Goal: Use online tool/utility: Use online tool/utility

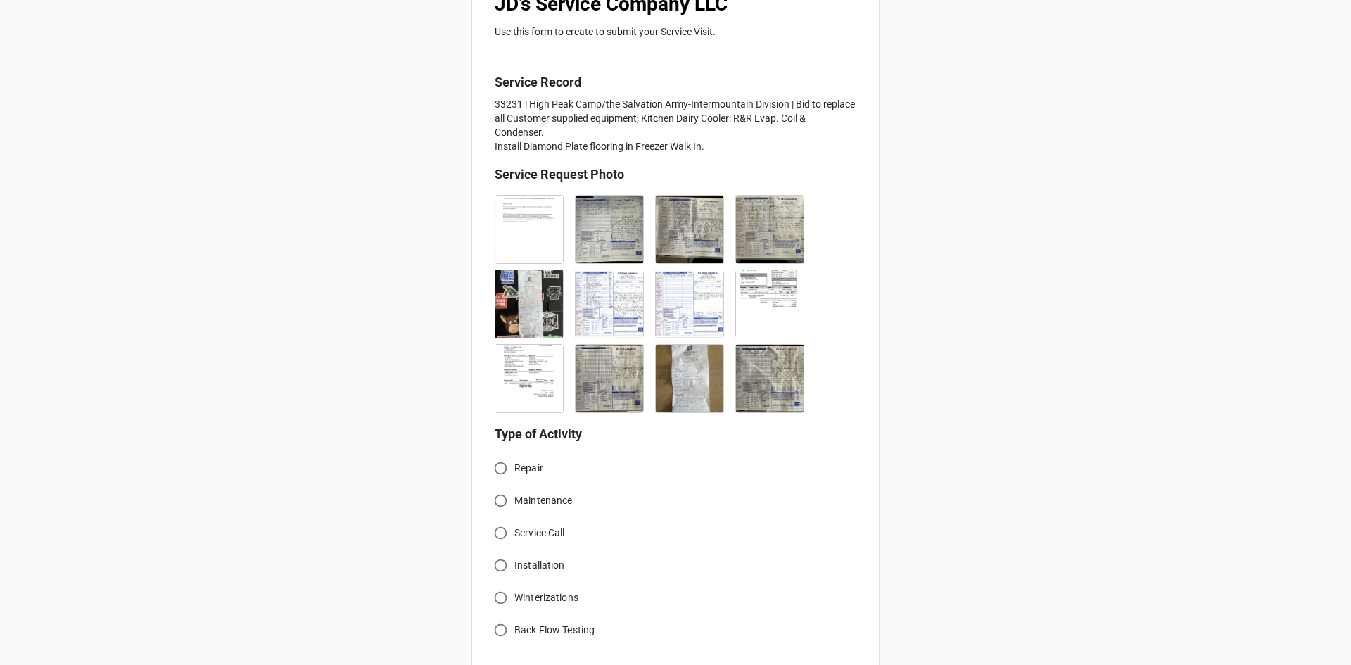
scroll to position [281, 0]
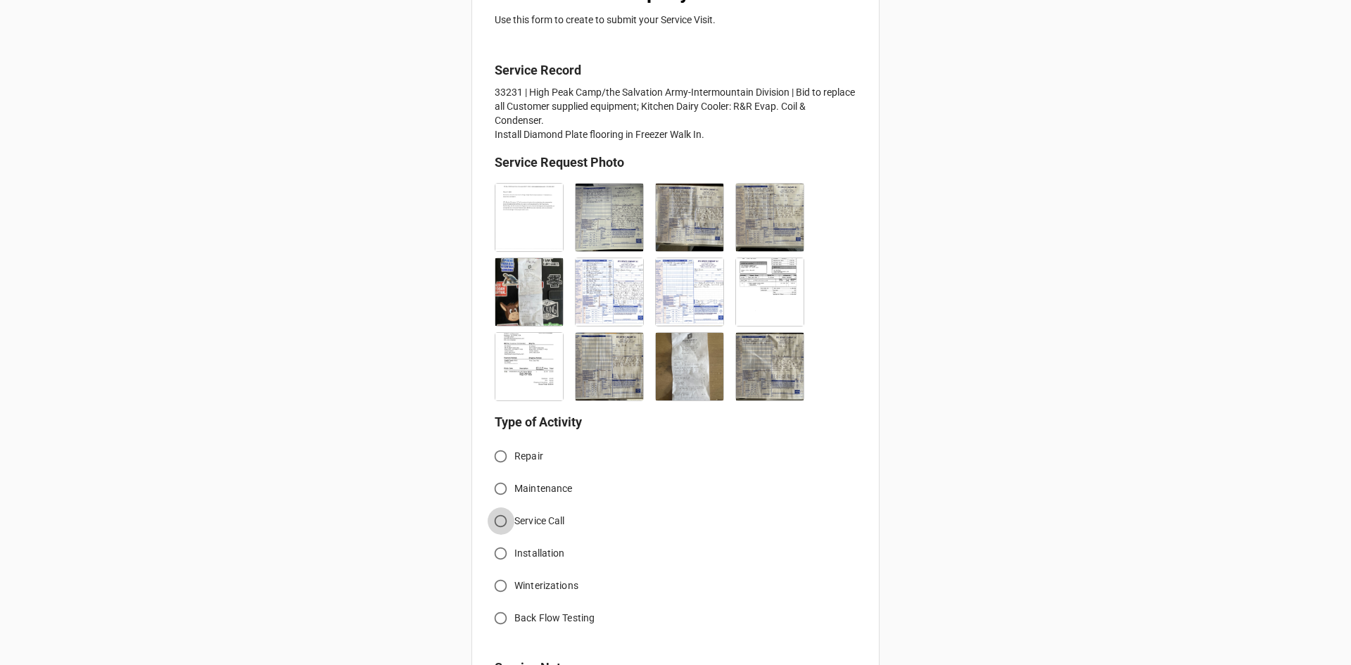
click at [498, 517] on input "Service Call" at bounding box center [500, 520] width 27 height 27
radio input "true"
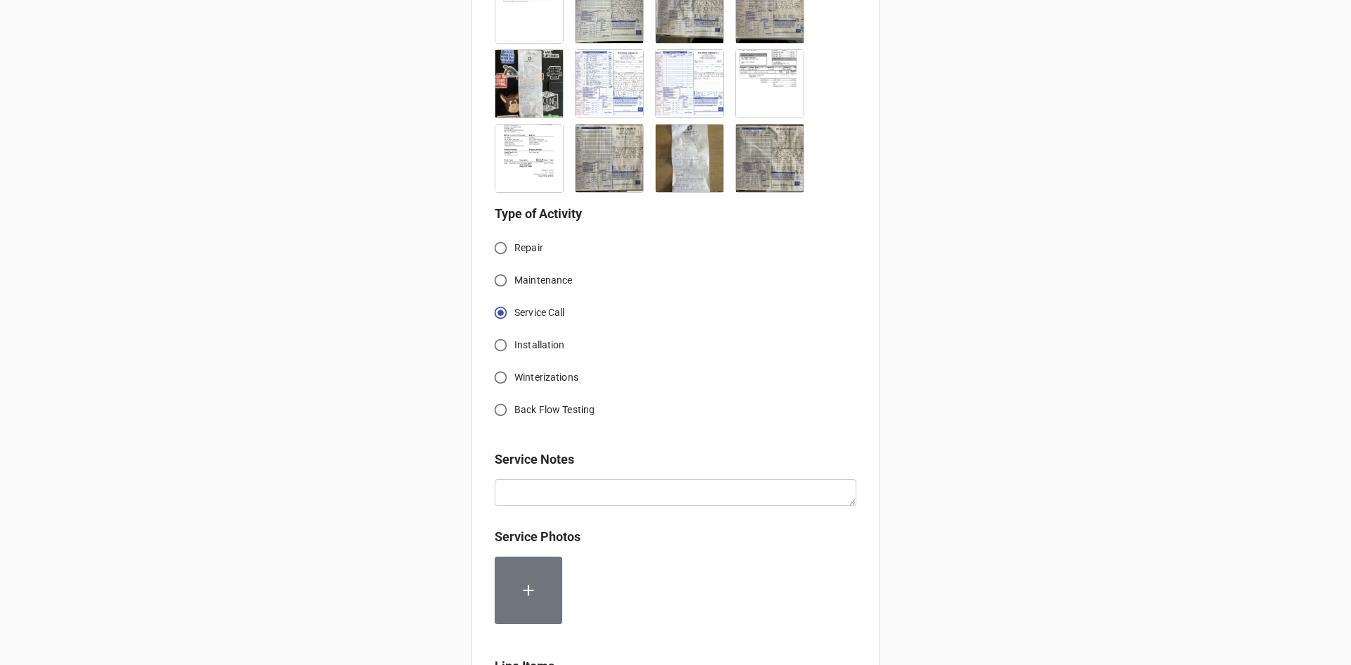
scroll to position [633, 0]
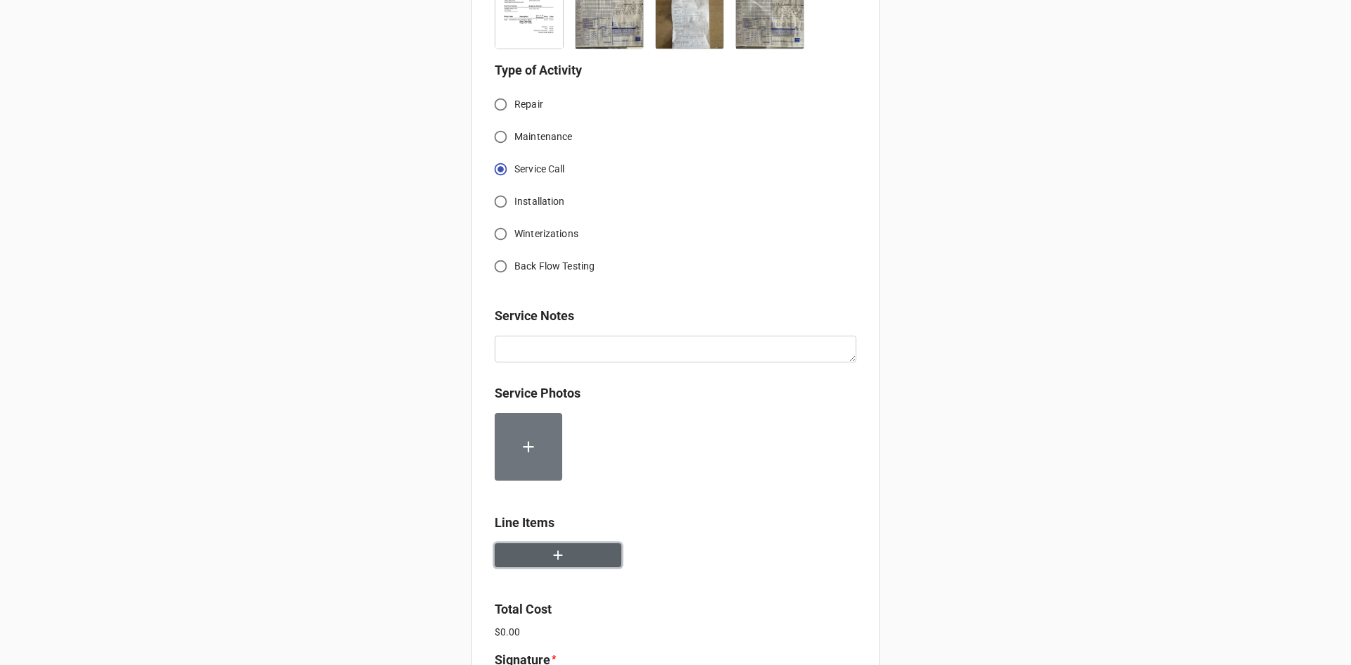
click at [563, 556] on button "button" at bounding box center [557, 555] width 127 height 25
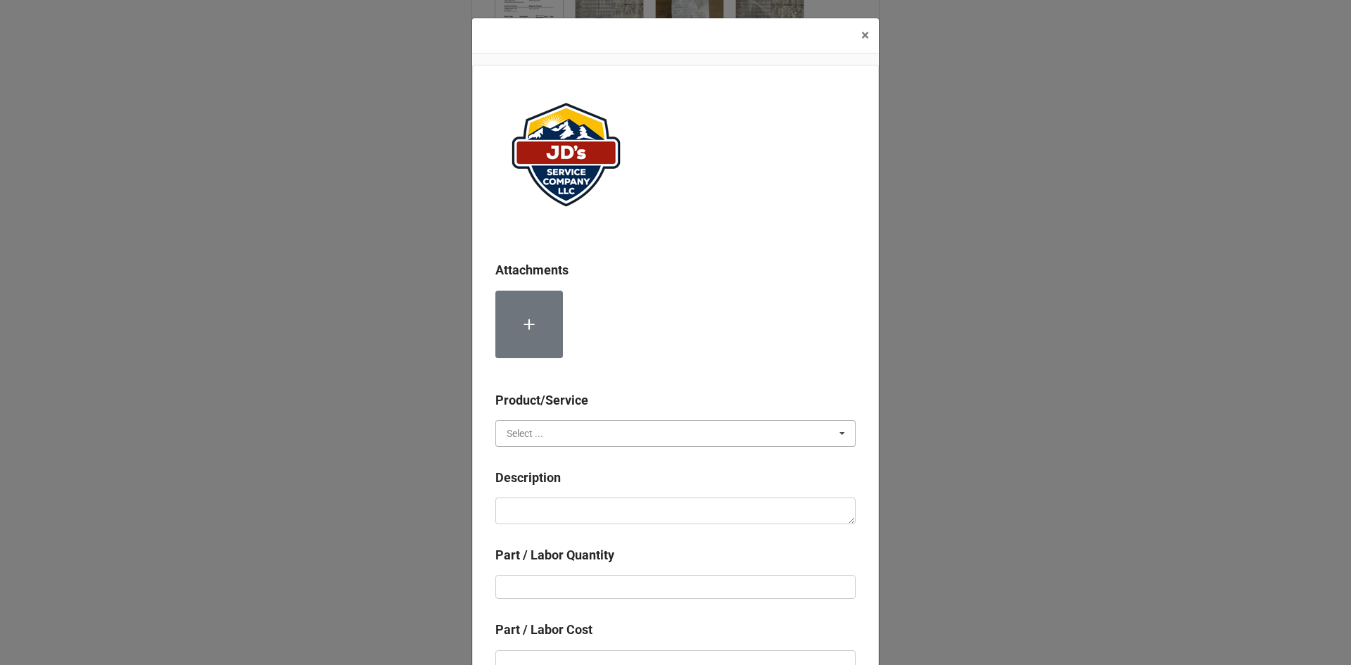
click at [605, 428] on input "text" at bounding box center [676, 433] width 359 height 25
click at [605, 461] on div "Services" at bounding box center [675, 459] width 359 height 26
click at [620, 511] on textarea at bounding box center [675, 510] width 360 height 27
paste textarea "11:30am-1:30pm; Returned to continue installation of replacement refrigeration …"
type textarea "x"
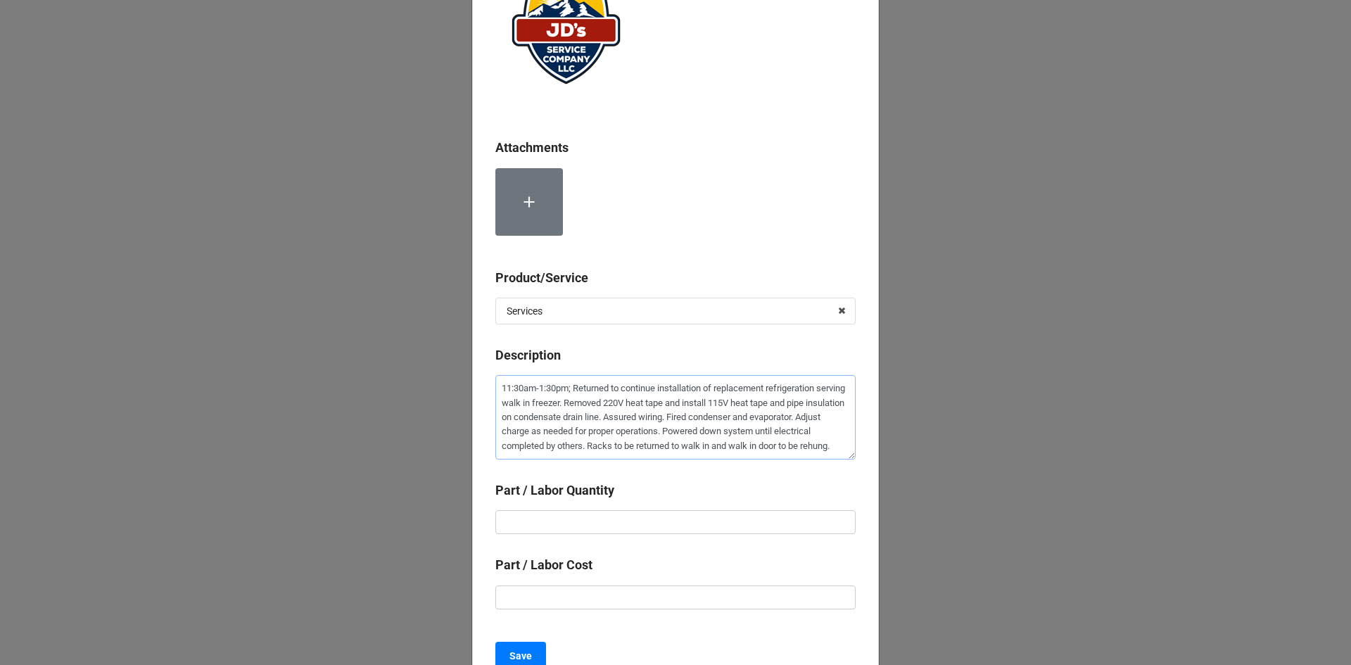
scroll to position [141, 0]
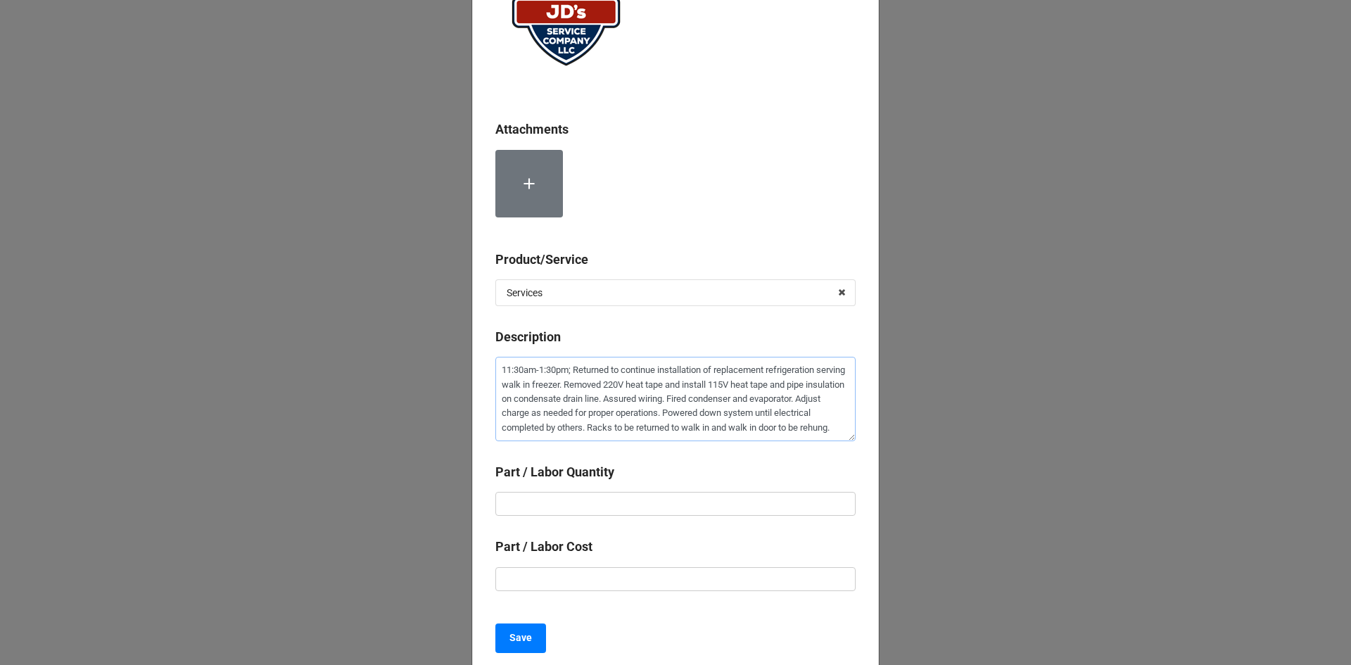
type textarea "11:30am-1:30pm; Returned to continue installation of replacement refrigeration …"
click at [691, 511] on input "text" at bounding box center [675, 504] width 360 height 24
type textarea "x"
type input "2"
type textarea "x"
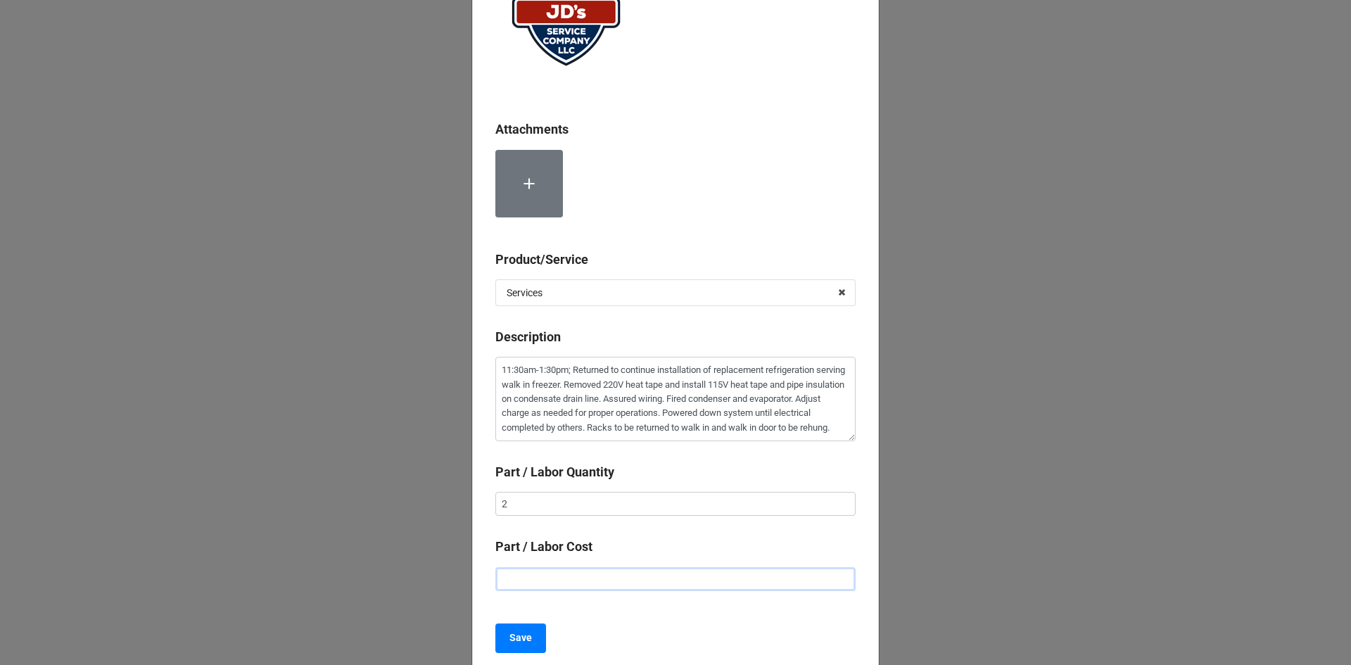
type input "$2.00"
type textarea "x"
type input "$22.00"
type textarea "x"
type input "$225.00"
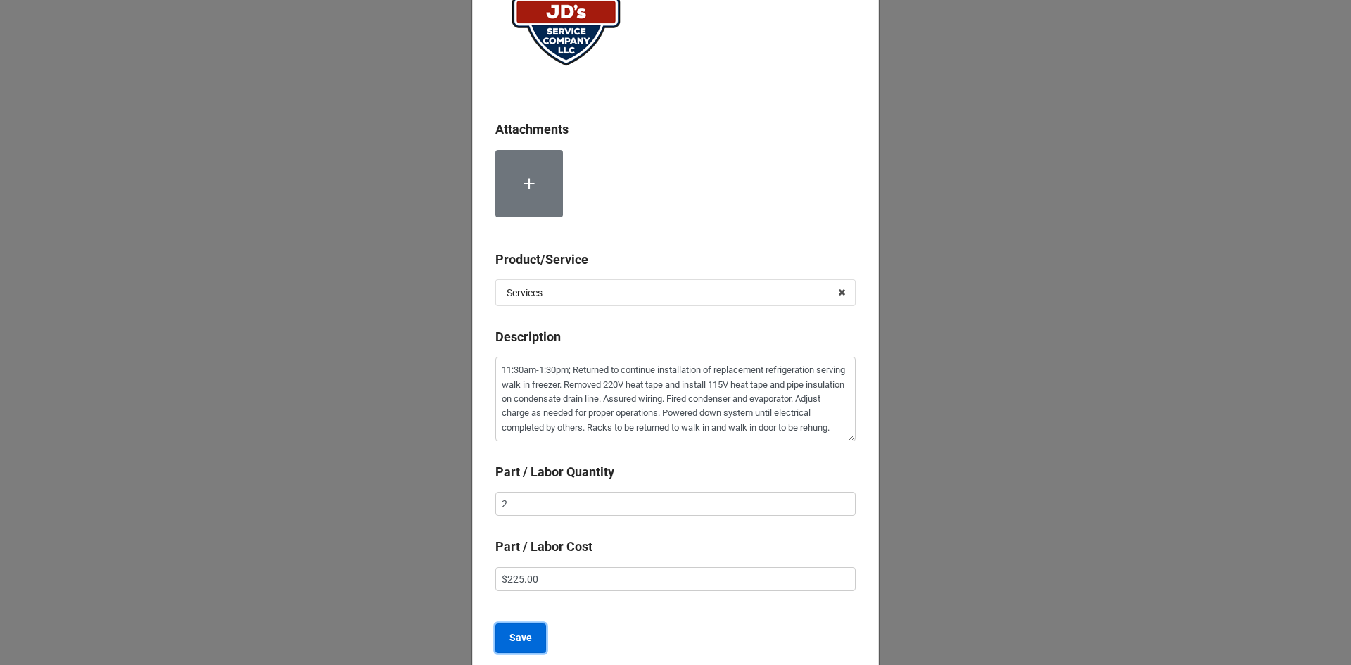
click at [526, 650] on button "Save" at bounding box center [520, 638] width 51 height 30
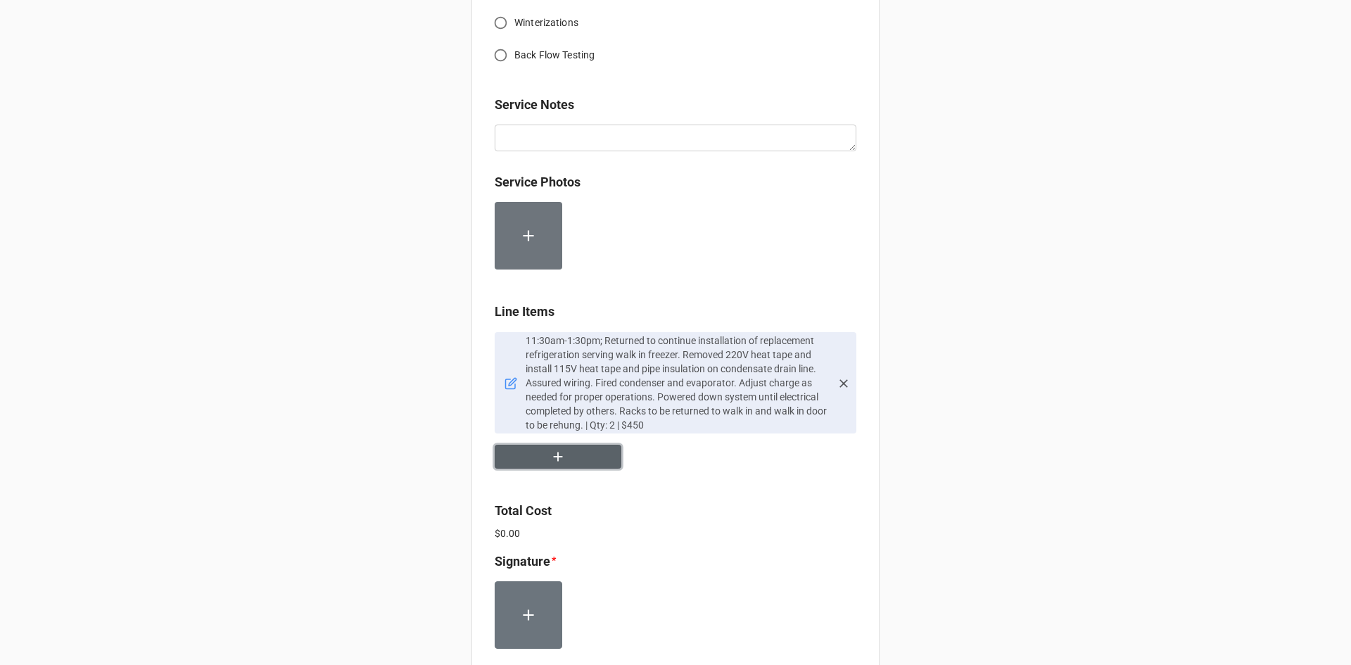
scroll to position [860, 0]
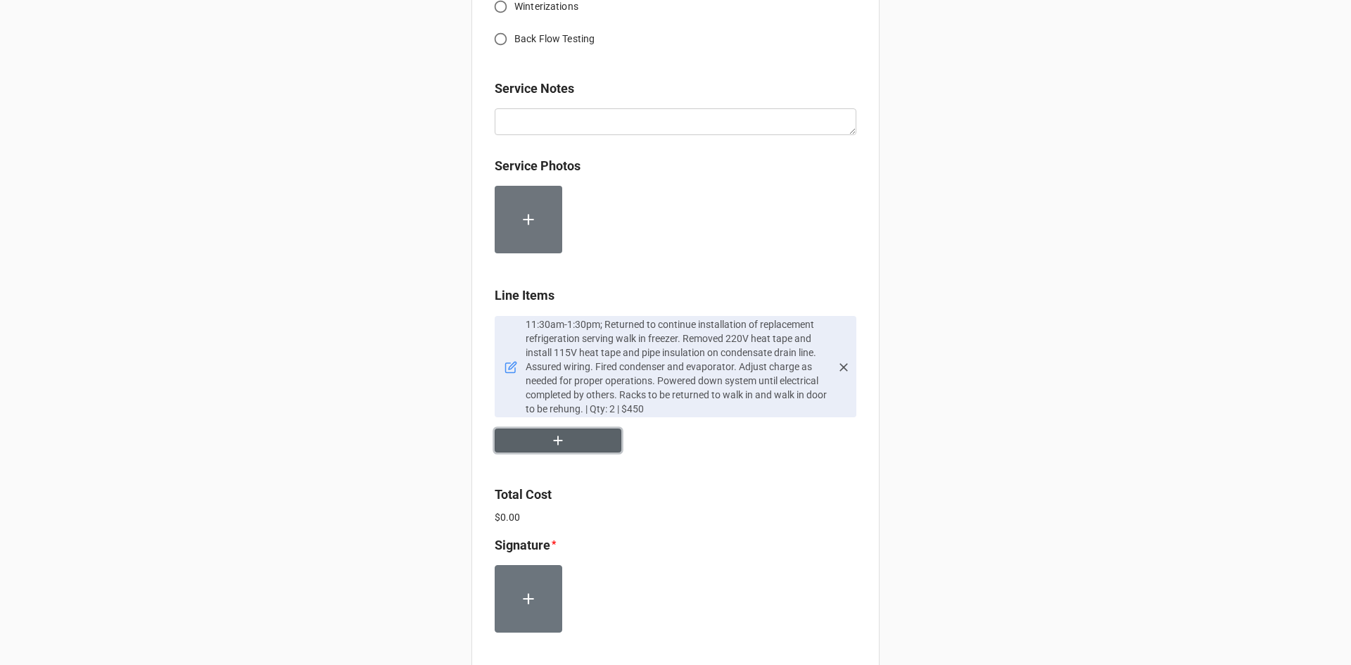
click at [530, 434] on button "button" at bounding box center [557, 440] width 127 height 25
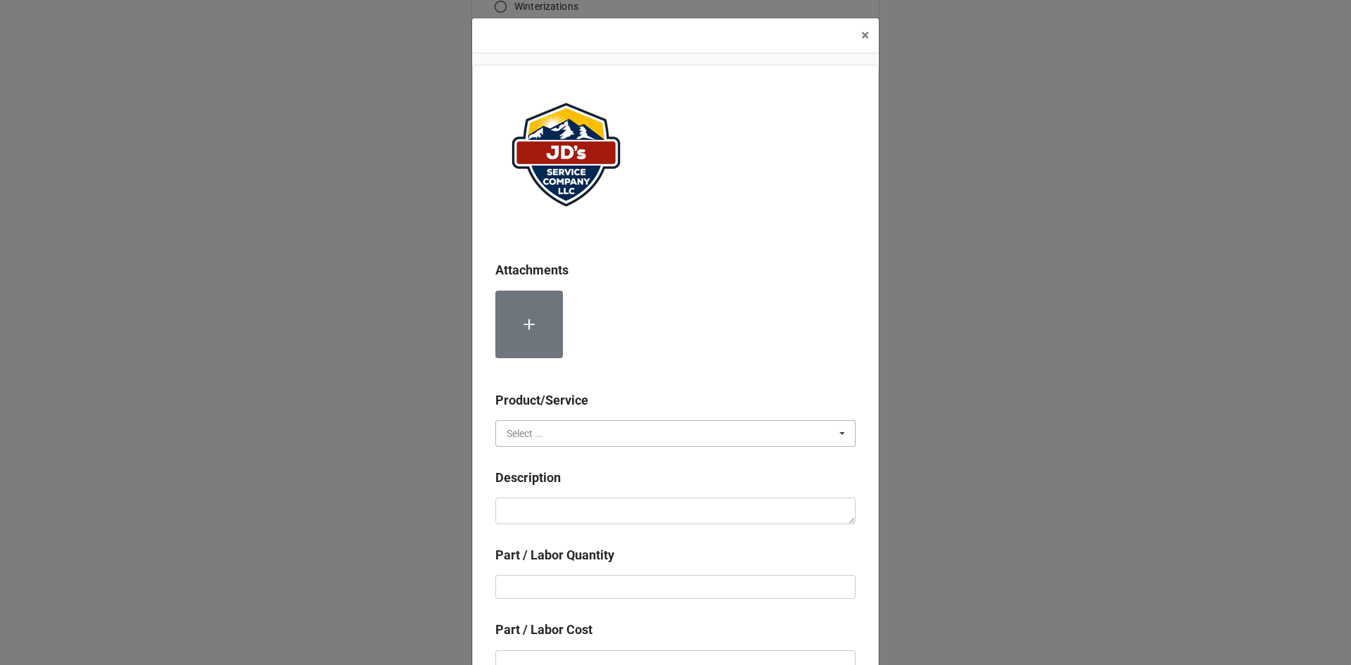
click at [565, 425] on input "text" at bounding box center [676, 433] width 359 height 25
click at [556, 457] on div "Services" at bounding box center [675, 459] width 359 height 26
click at [560, 504] on textarea at bounding box center [675, 510] width 360 height 27
type textarea "x"
type textarea "L"
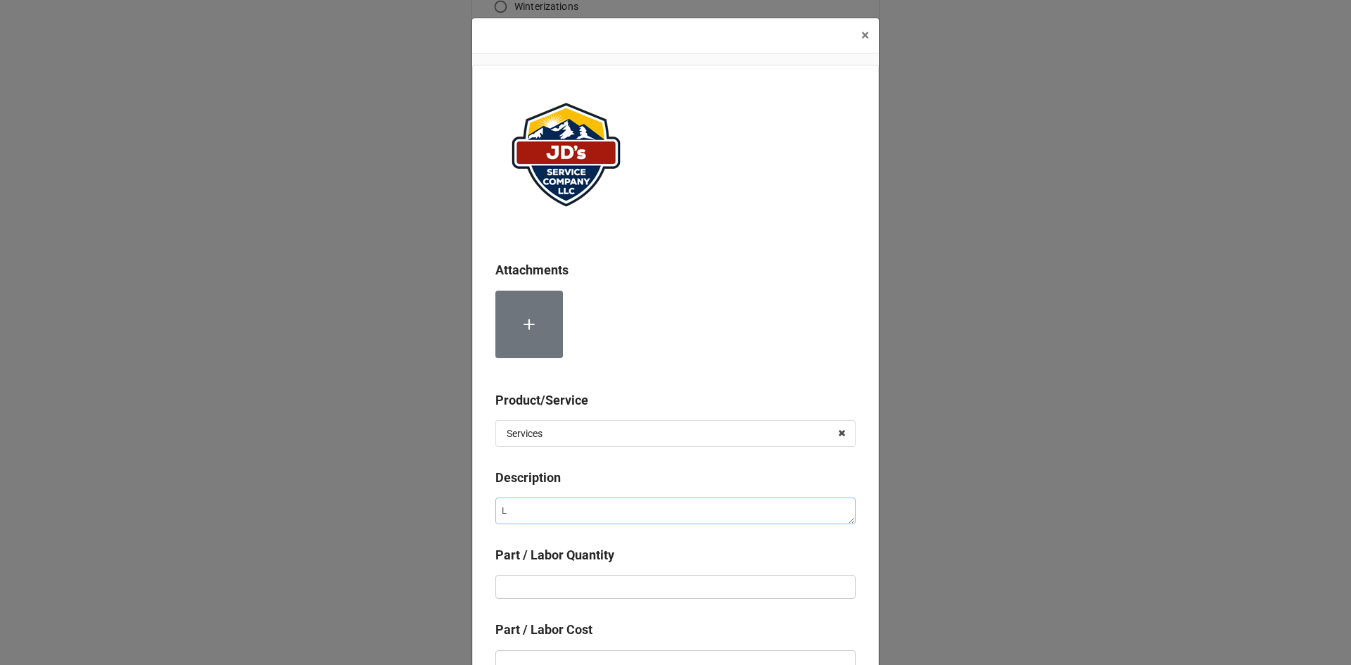
type textarea "x"
type textarea "La"
type textarea "x"
type textarea "Lab"
type textarea "x"
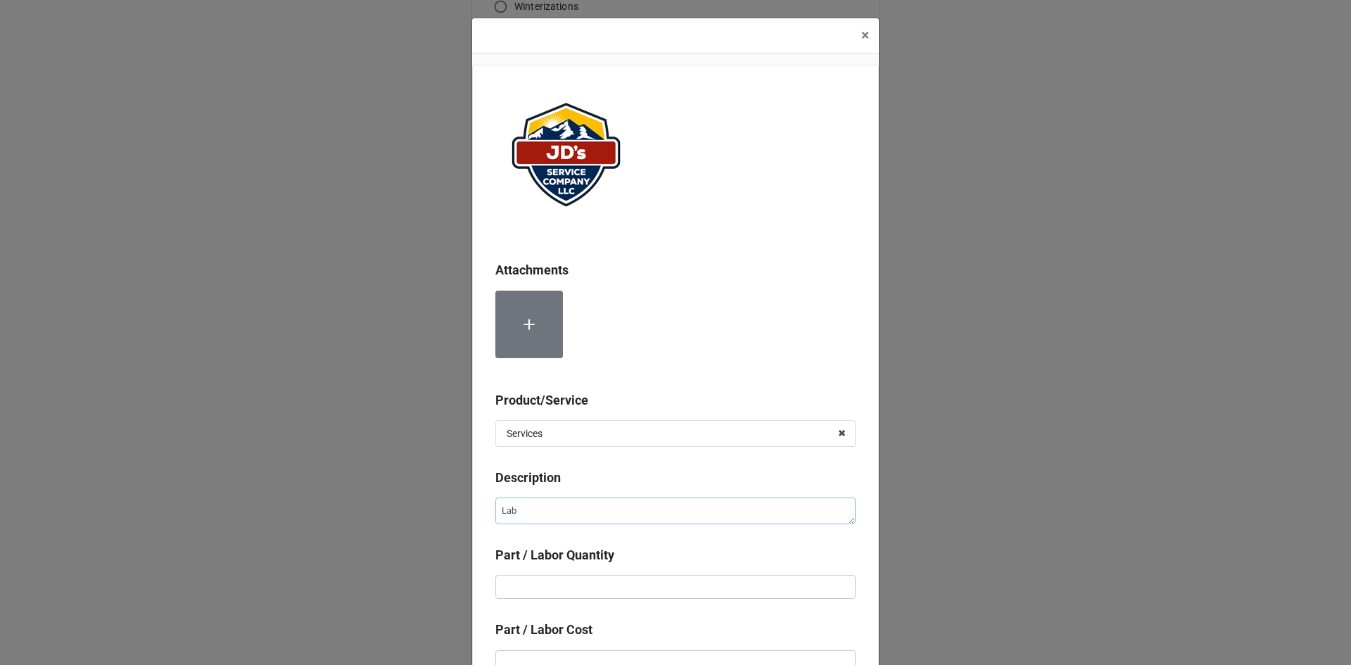
type textarea "Labo"
type textarea "x"
type textarea "Labor"
type textarea "x"
type textarea "Labor"
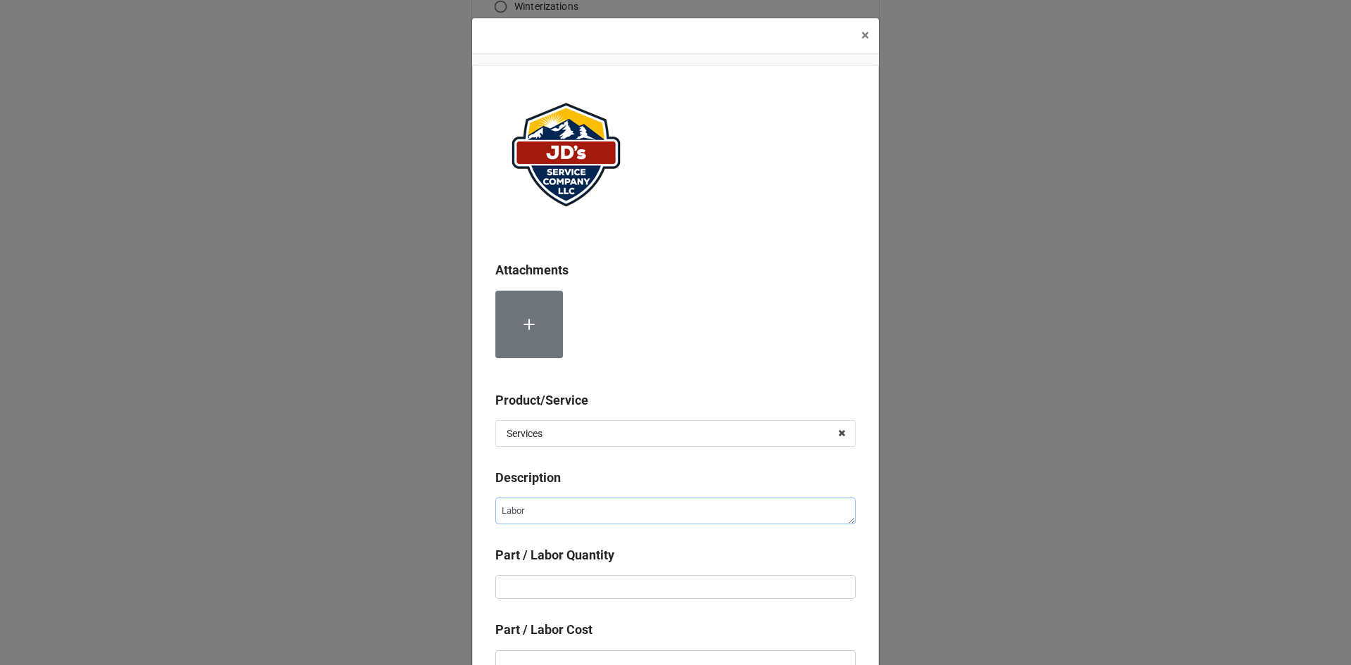
type textarea "x"
type textarea "Labor f"
type textarea "x"
type textarea "Labor fo"
type textarea "x"
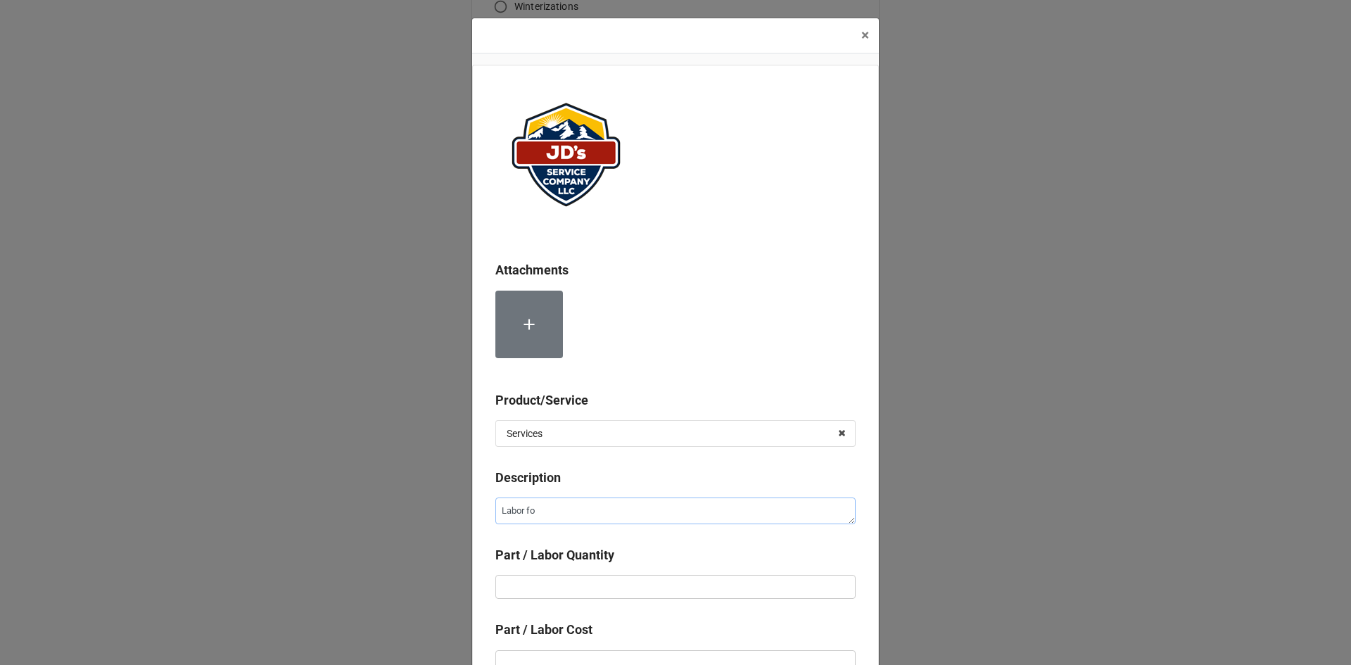
type textarea "Labor for"
type textarea "x"
type textarea "Labor for"
type textarea "x"
type textarea "Labor for 2"
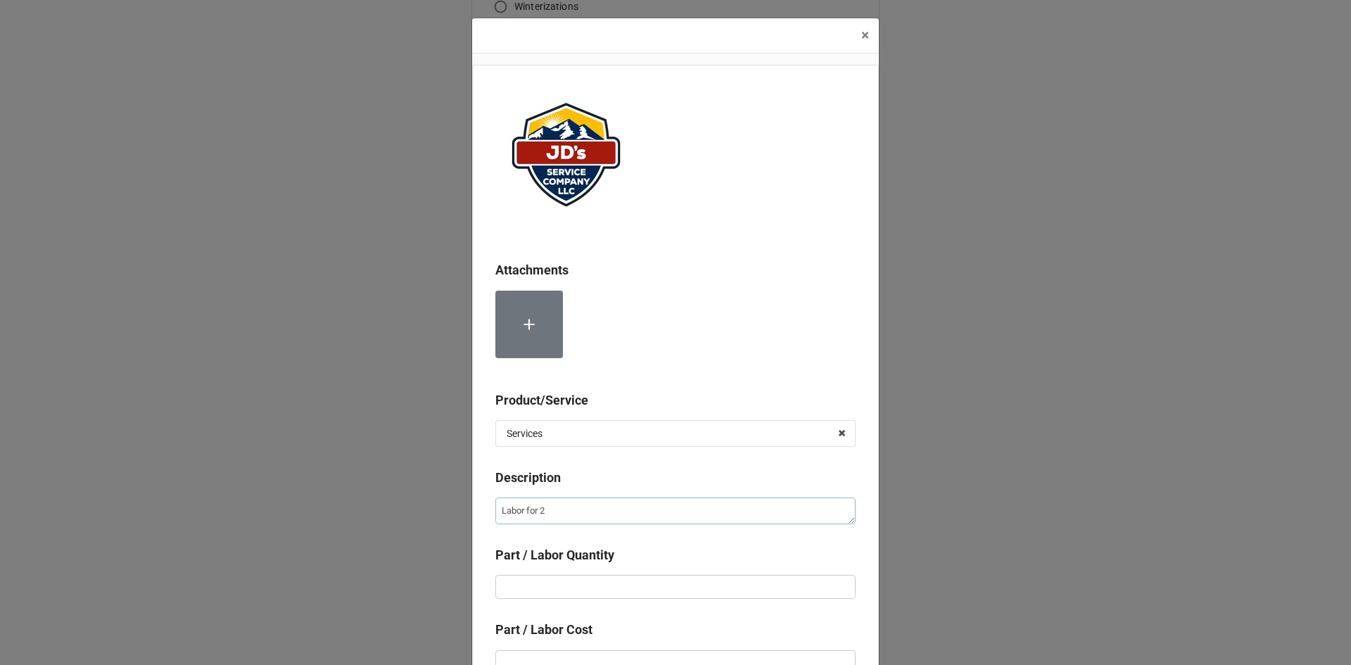
type textarea "x"
type textarea "Labor for 2n"
type textarea "x"
type textarea "Labor for 2nd"
type textarea "x"
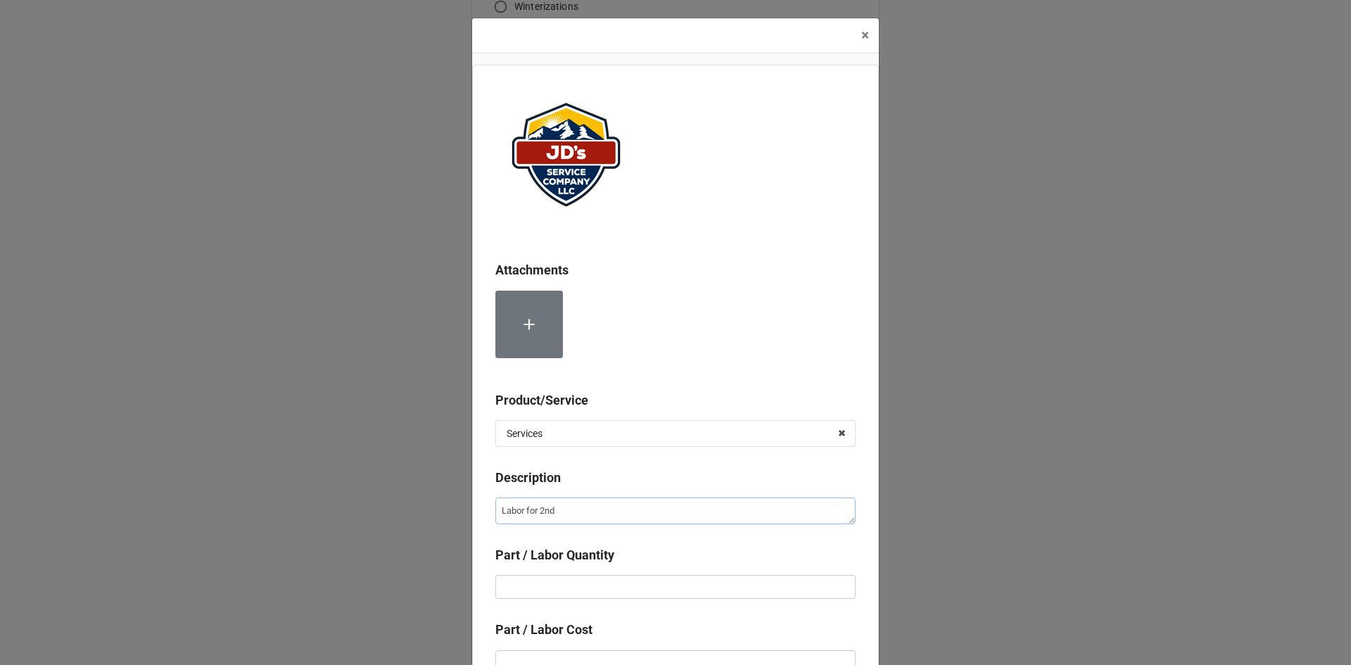
type textarea "Labor for 2nd"
type textarea "x"
type textarea "Labor for 2nd T"
type textarea "x"
type textarea "Labor for 2nd Te"
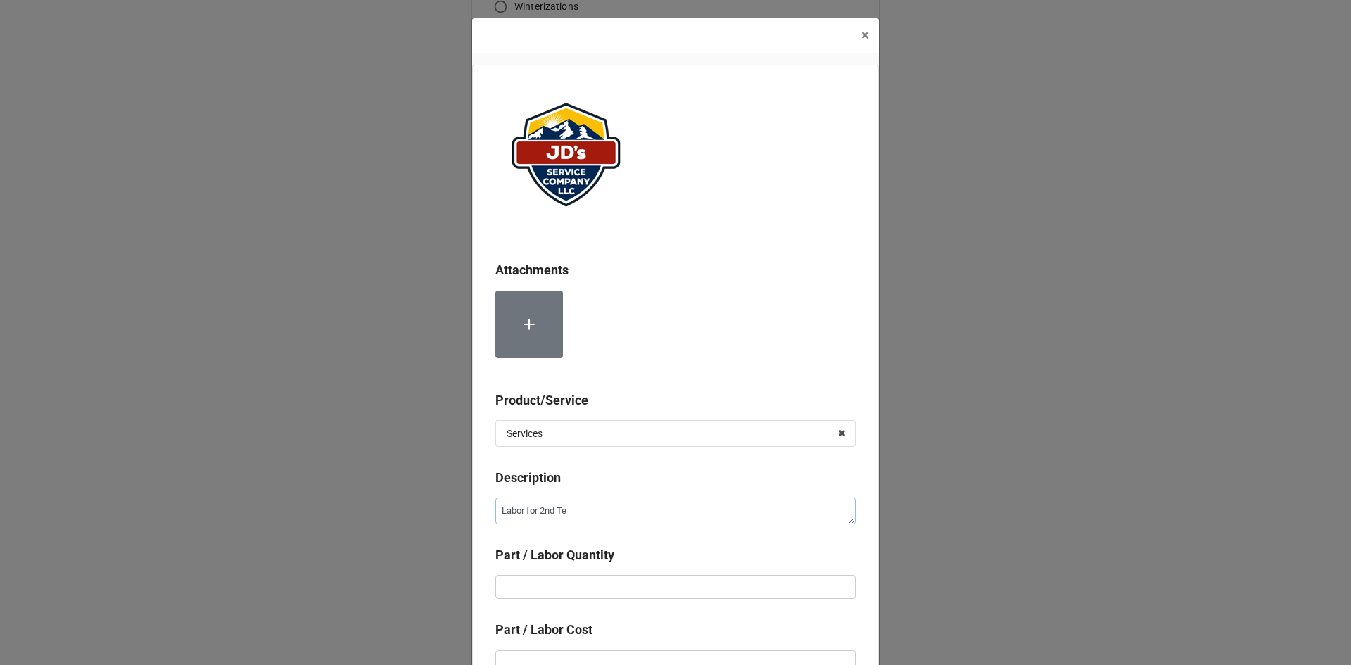
type textarea "x"
type textarea "Labor for 2nd Tec"
type textarea "x"
type textarea "Labor for 2nd Tech"
type textarea "x"
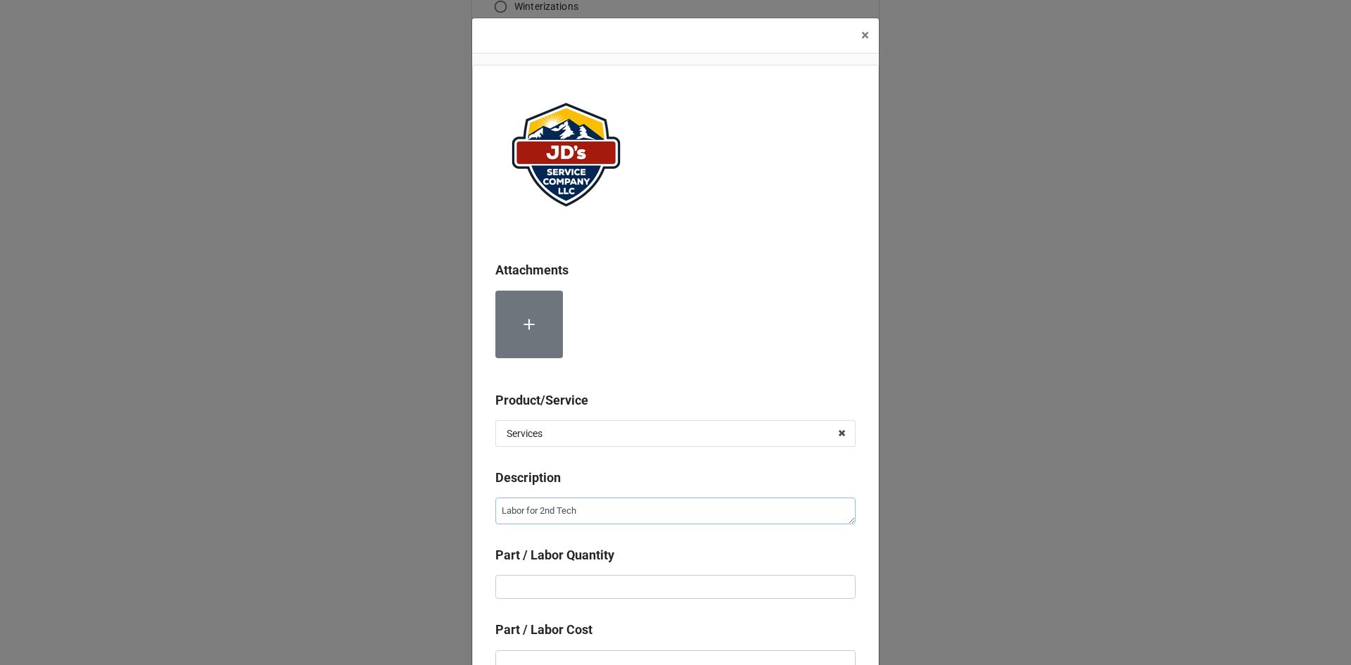
type textarea "Labor for 2nd Techn"
type textarea "x"
type textarea "Labor for 2nd Techni"
type textarea "x"
type textarea "Labor for 2nd Technic"
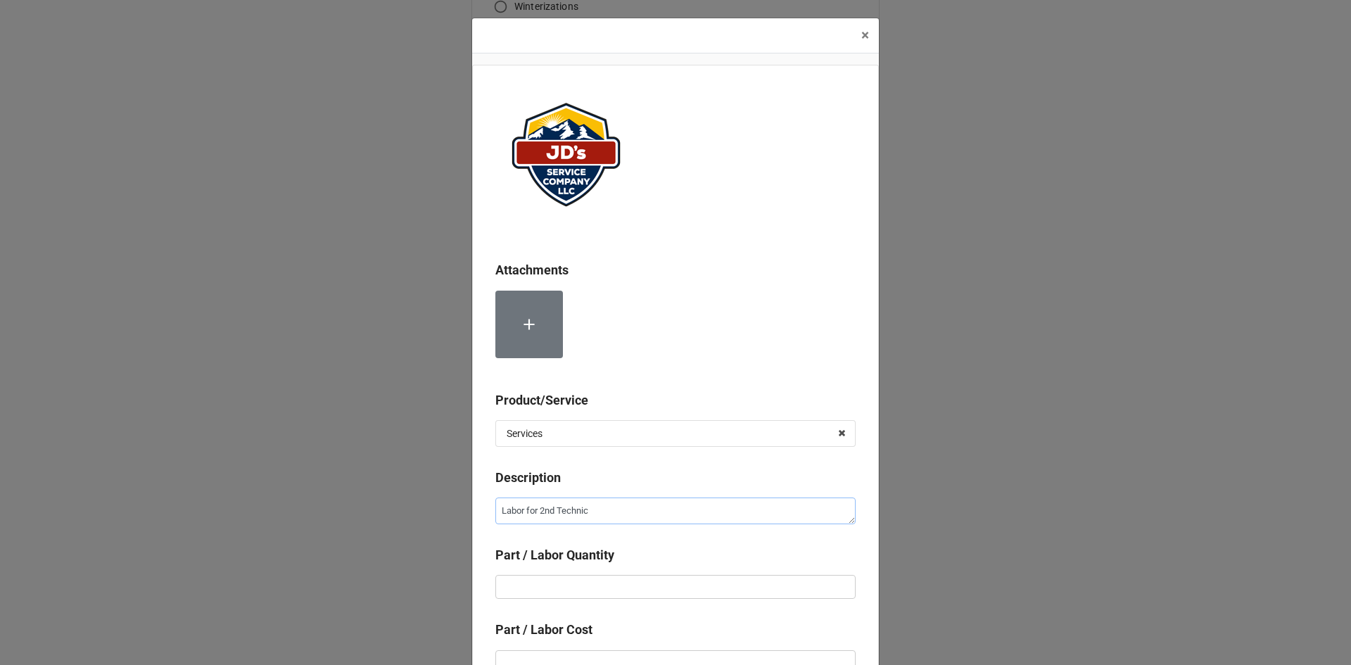
type textarea "x"
type textarea "Labor for 2nd Technici"
type textarea "x"
type textarea "Labor for 2nd Technicia"
type textarea "x"
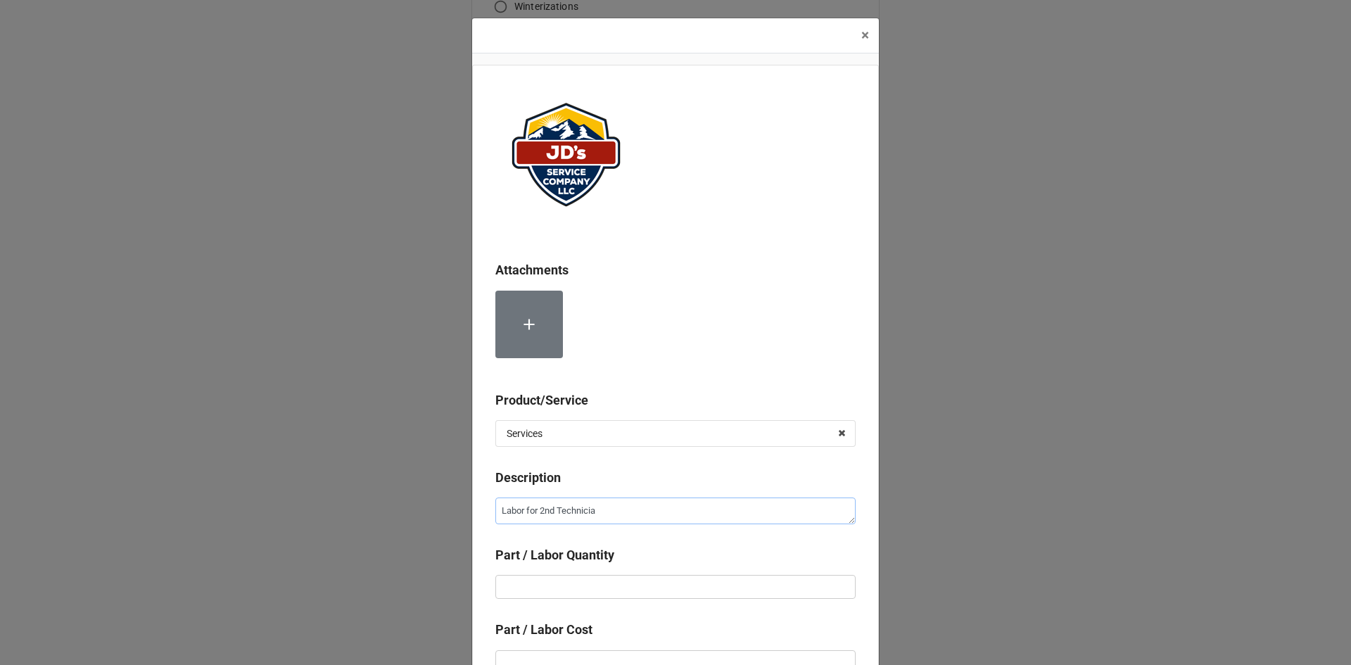
type textarea "Labor for 2nd Technician"
type textarea "x"
type textarea "Labor for 2nd Technician"
type textarea "x"
type input "2"
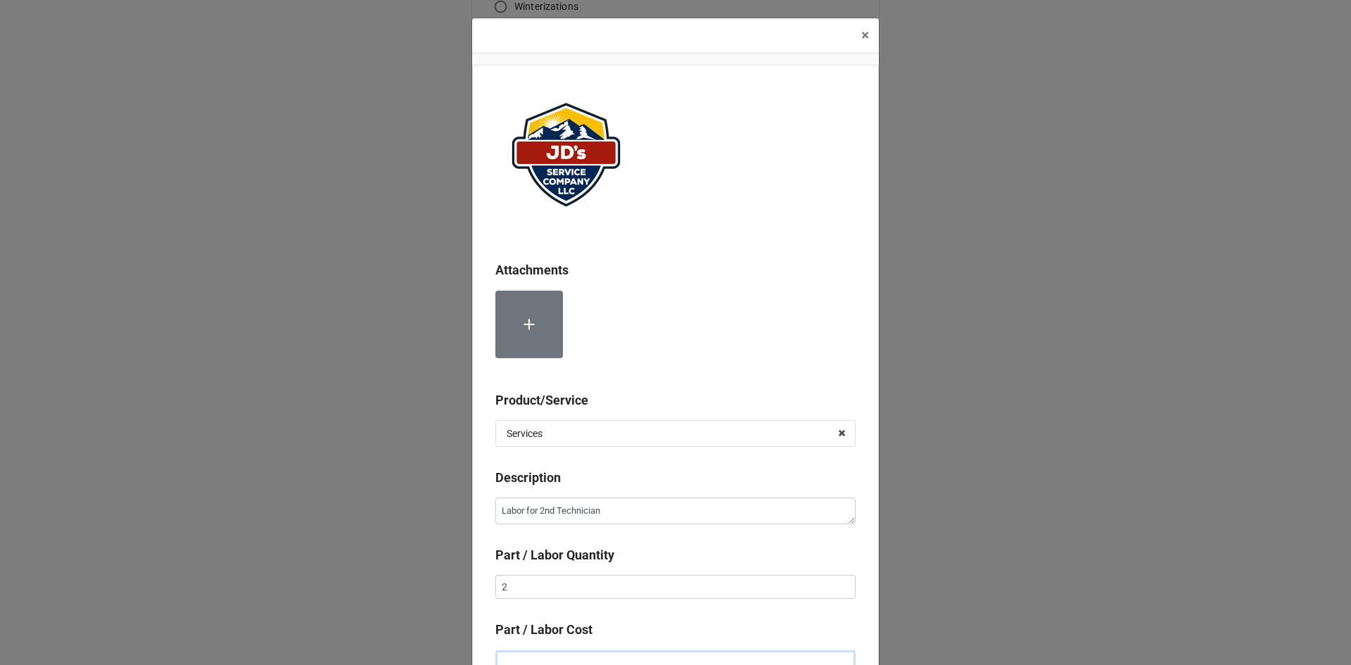
scroll to position [9, 0]
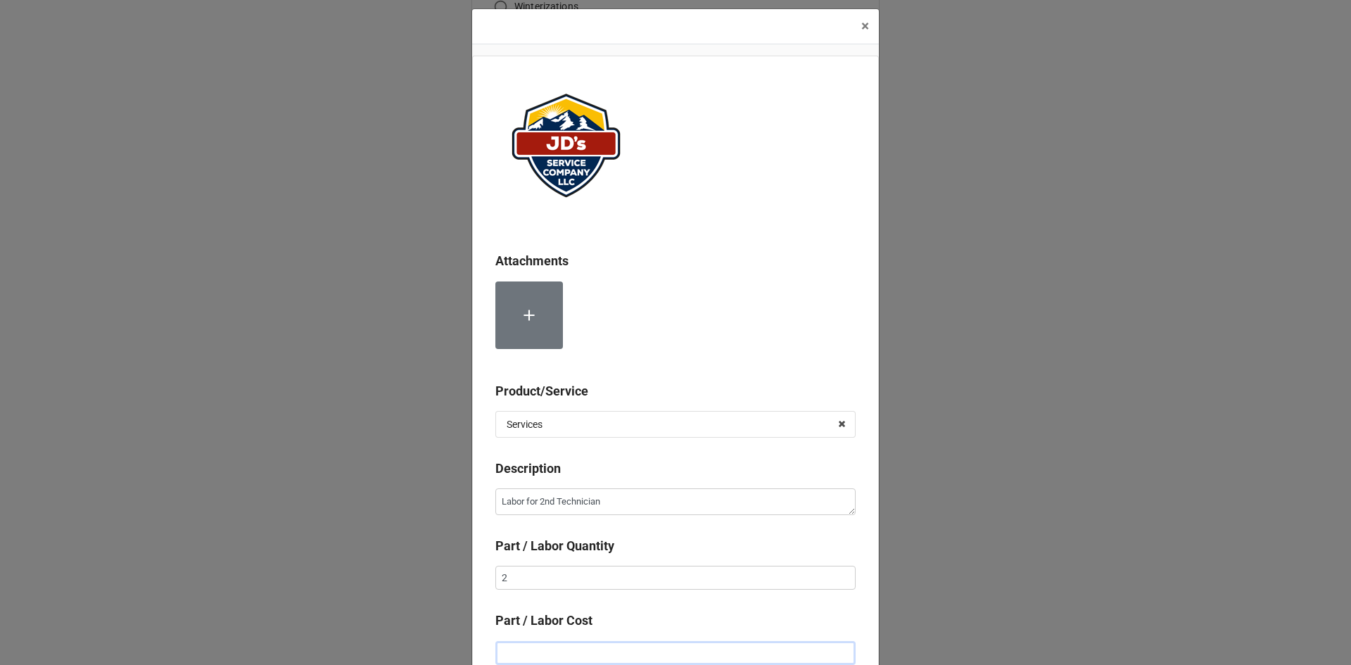
type textarea "x"
type input "$2.00"
type textarea "x"
type input "$22.00"
type textarea "x"
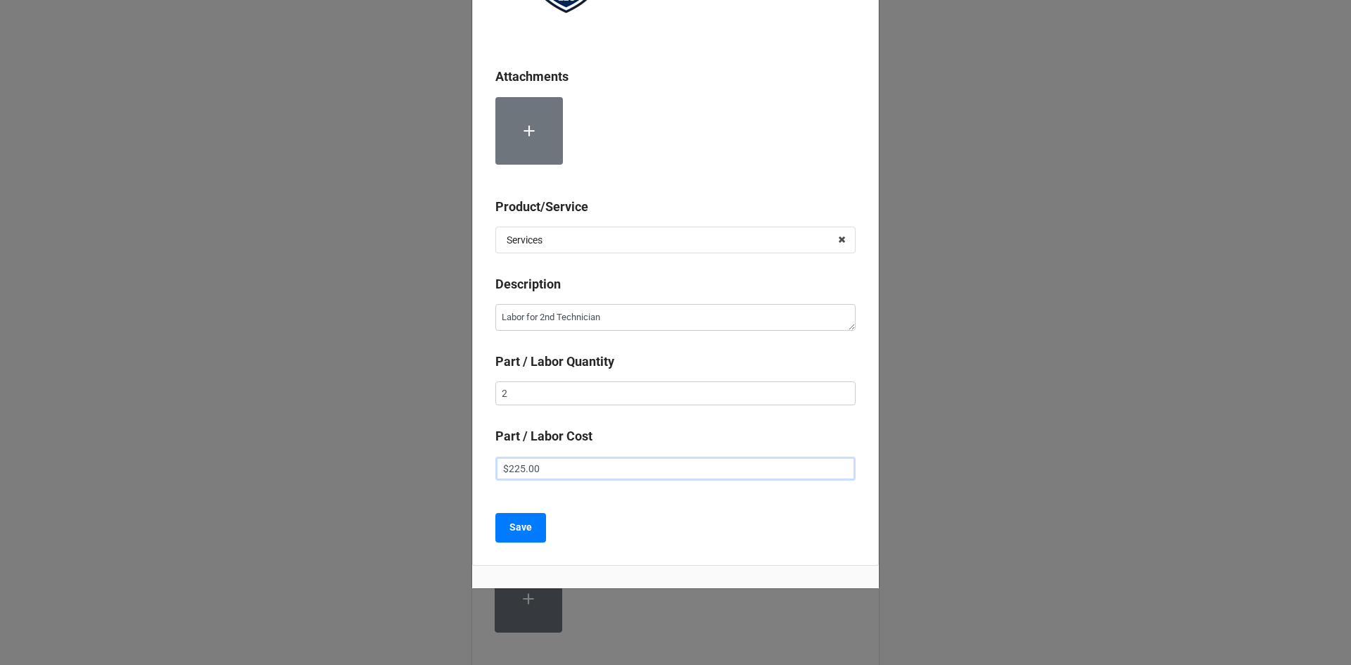
scroll to position [205, 0]
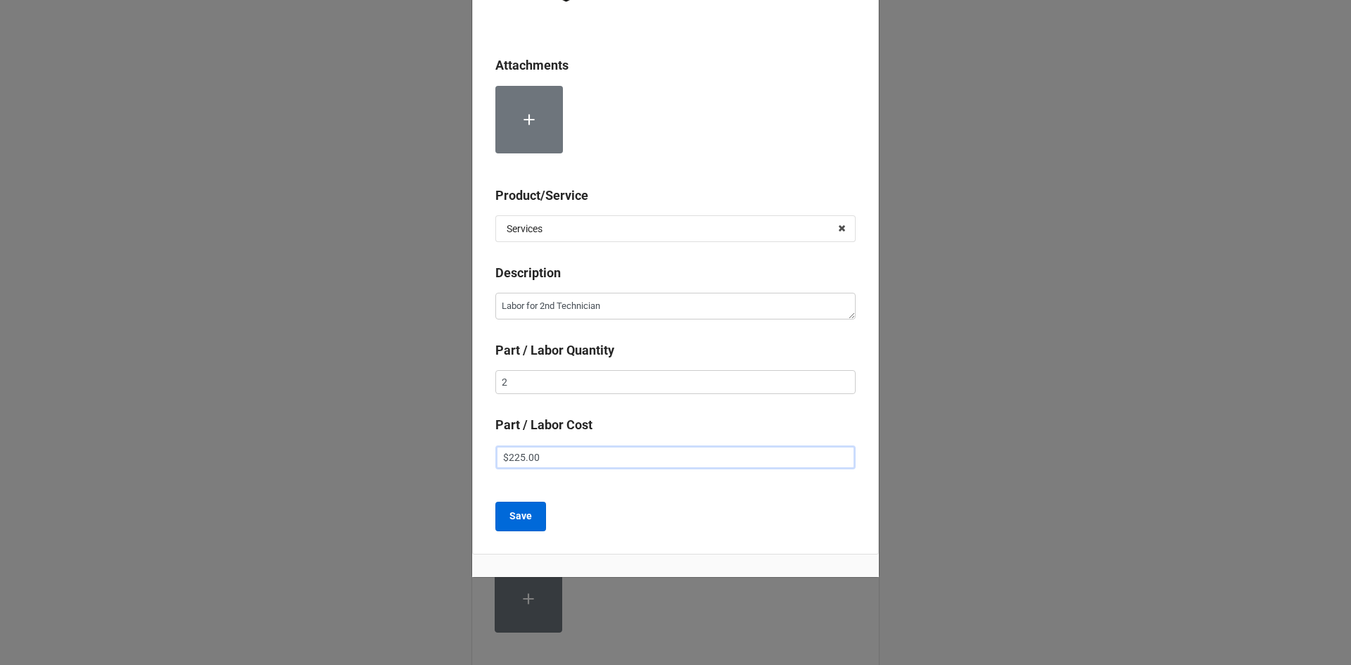
type input "$225.00"
click at [513, 515] on b "Save" at bounding box center [520, 516] width 23 height 15
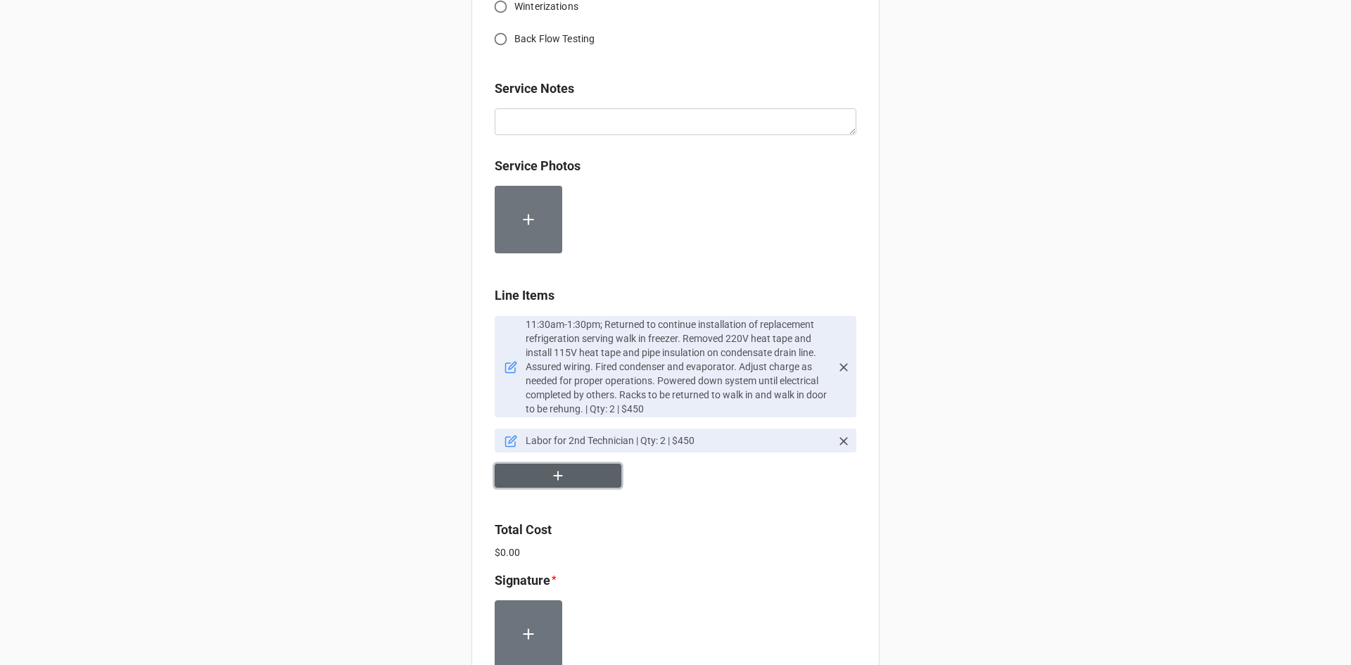
click at [577, 477] on button "button" at bounding box center [557, 476] width 127 height 25
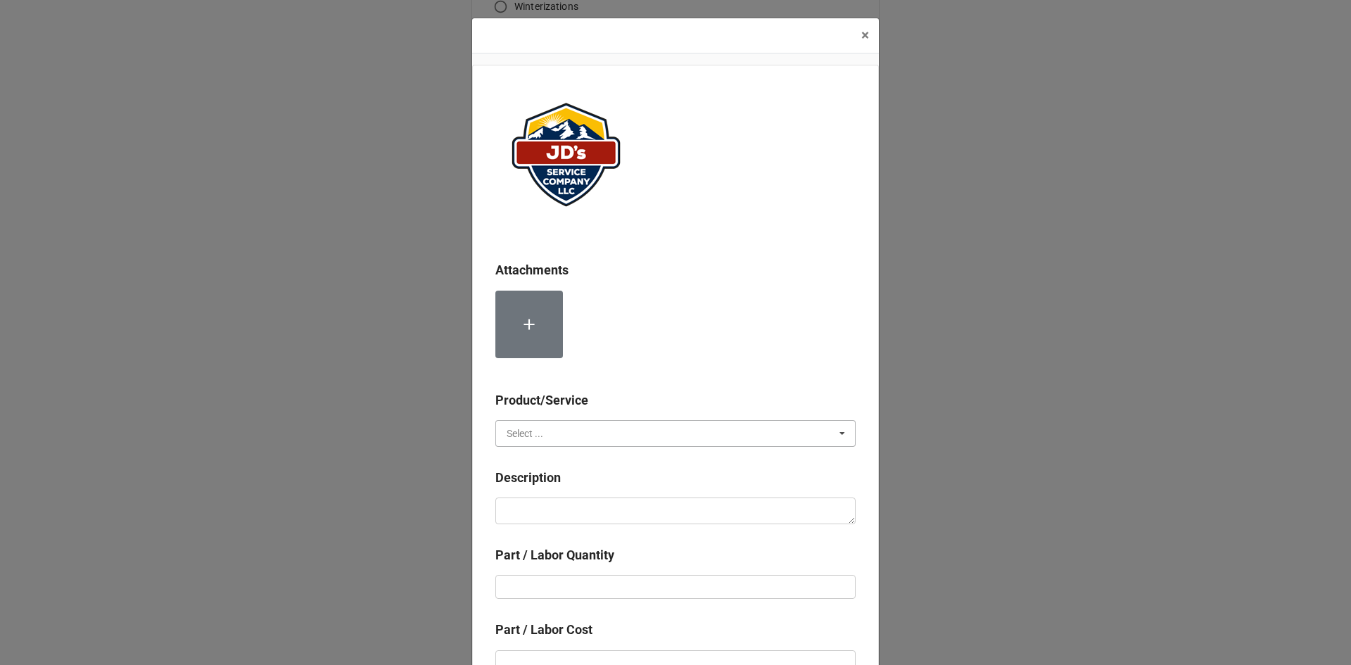
click at [563, 437] on input "text" at bounding box center [676, 433] width 359 height 25
click at [552, 485] on span "Material Cost" at bounding box center [536, 485] width 58 height 11
click at [550, 505] on textarea at bounding box center [675, 510] width 360 height 27
type textarea "x"
type textarea "F"
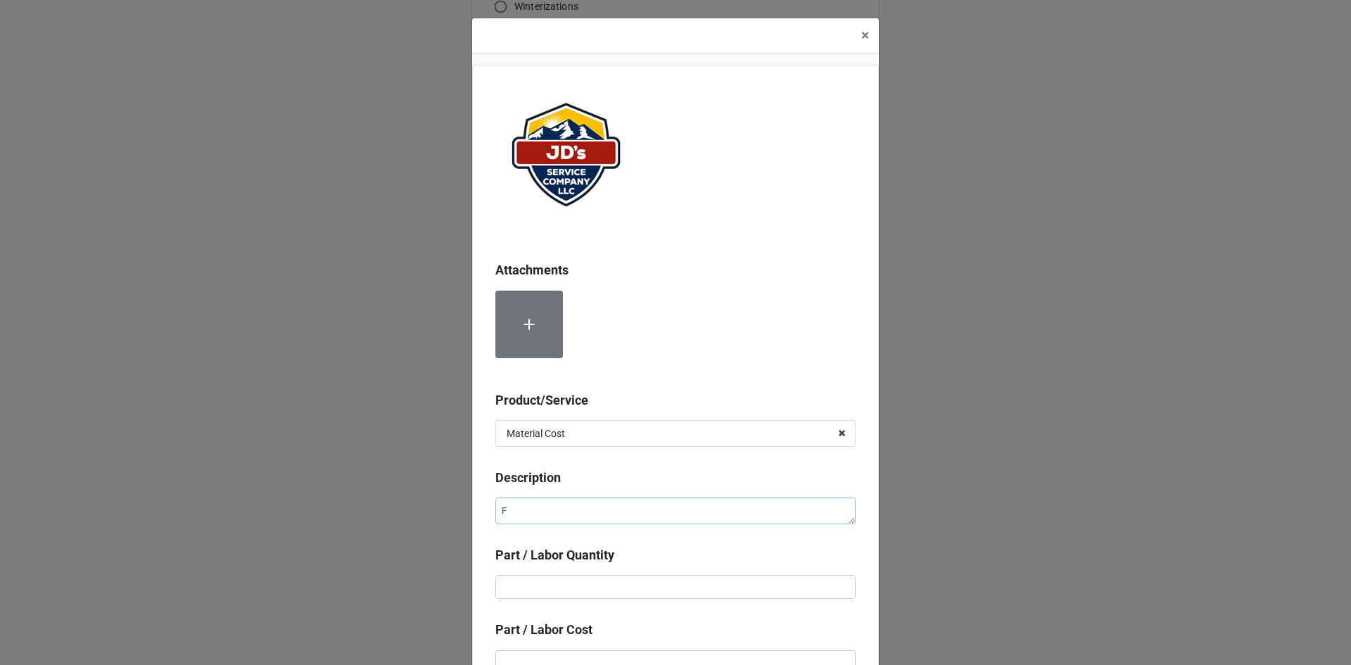
type textarea "x"
type textarea "Fo"
type textarea "x"
type textarea "Foa"
type textarea "x"
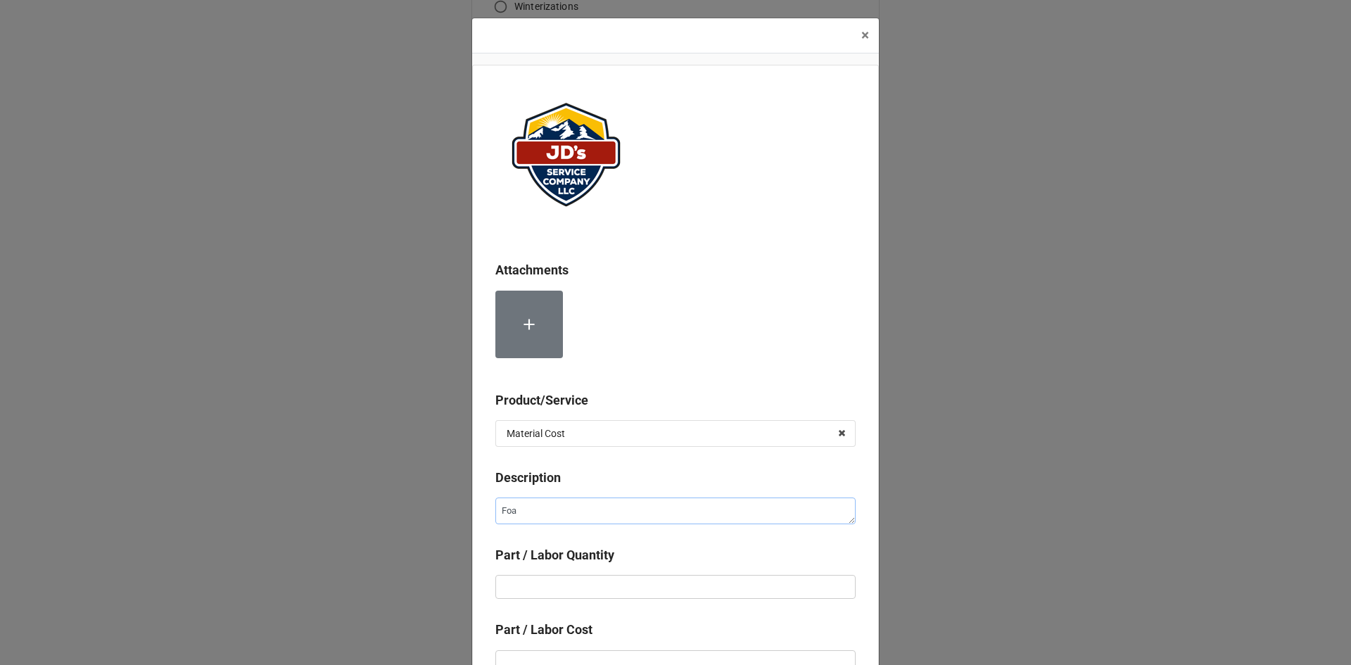
type textarea "Foam"
type textarea "x"
type textarea "Foam"
type textarea "x"
type textarea "Foam I"
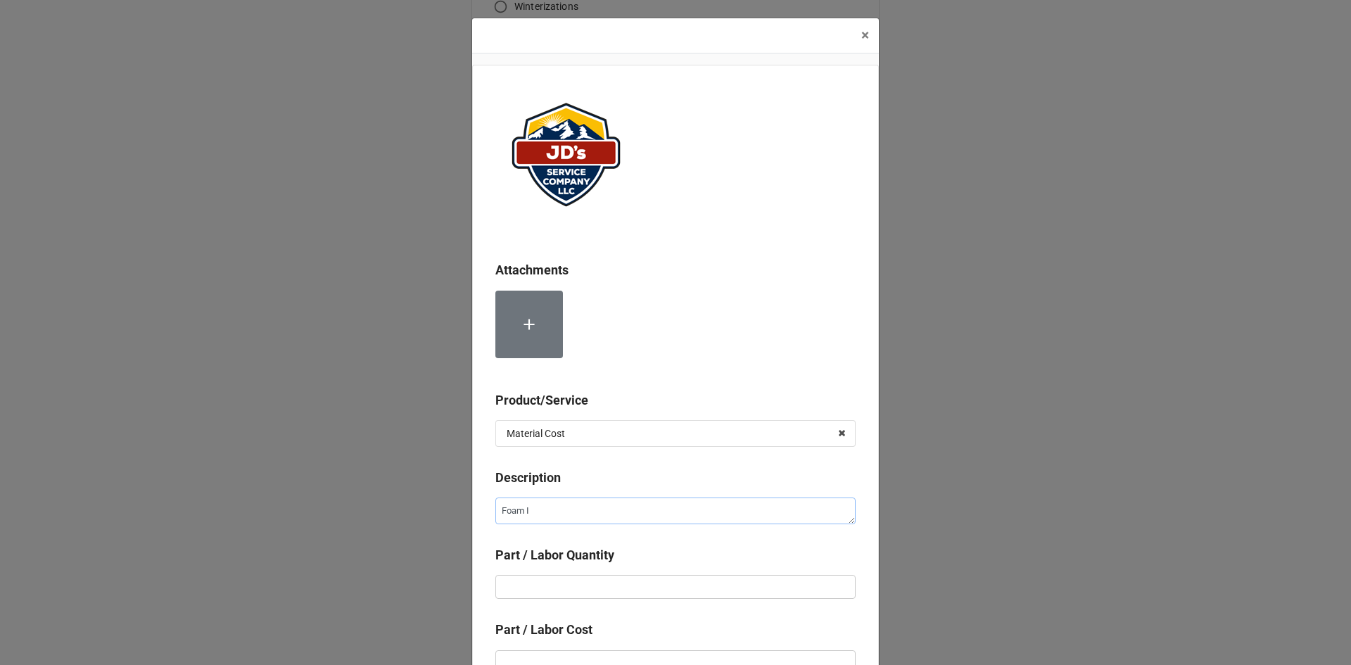
type textarea "x"
type textarea "Foam In"
type textarea "x"
type textarea "Foam Ins"
type textarea "x"
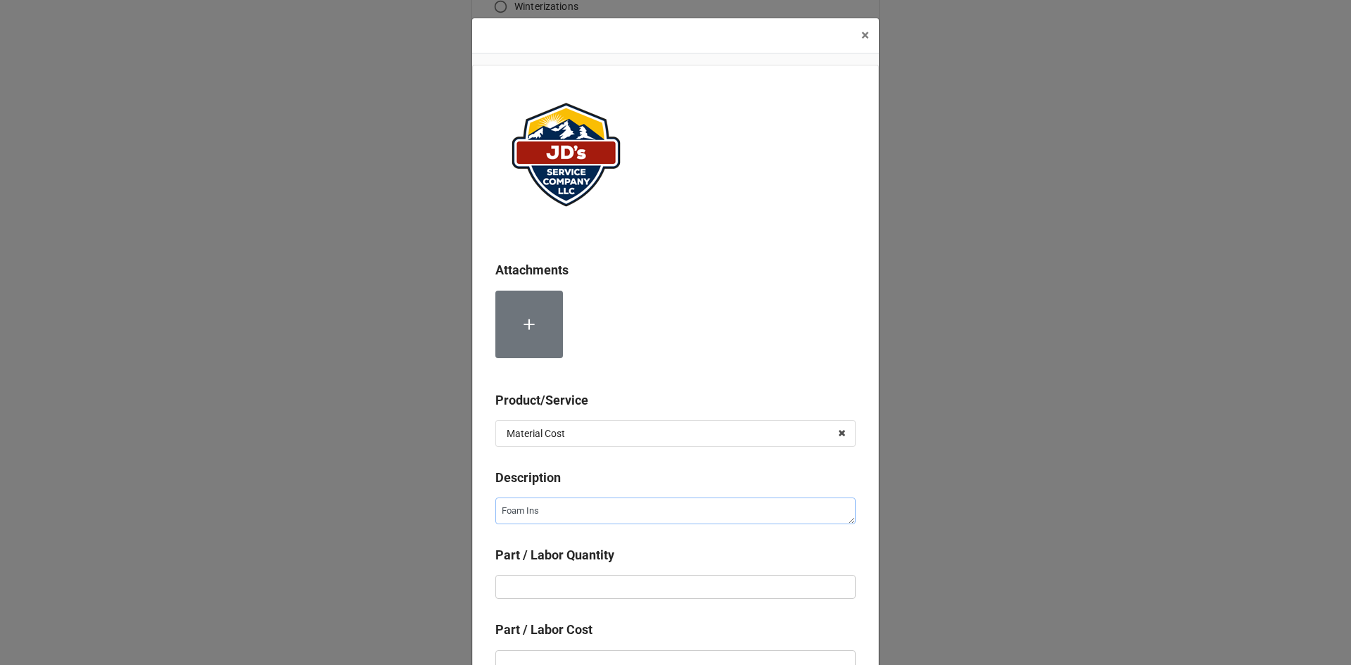
type textarea "Foam Insu"
type textarea "x"
type textarea "Foam Insua"
type textarea "x"
type textarea "Foam Insual"
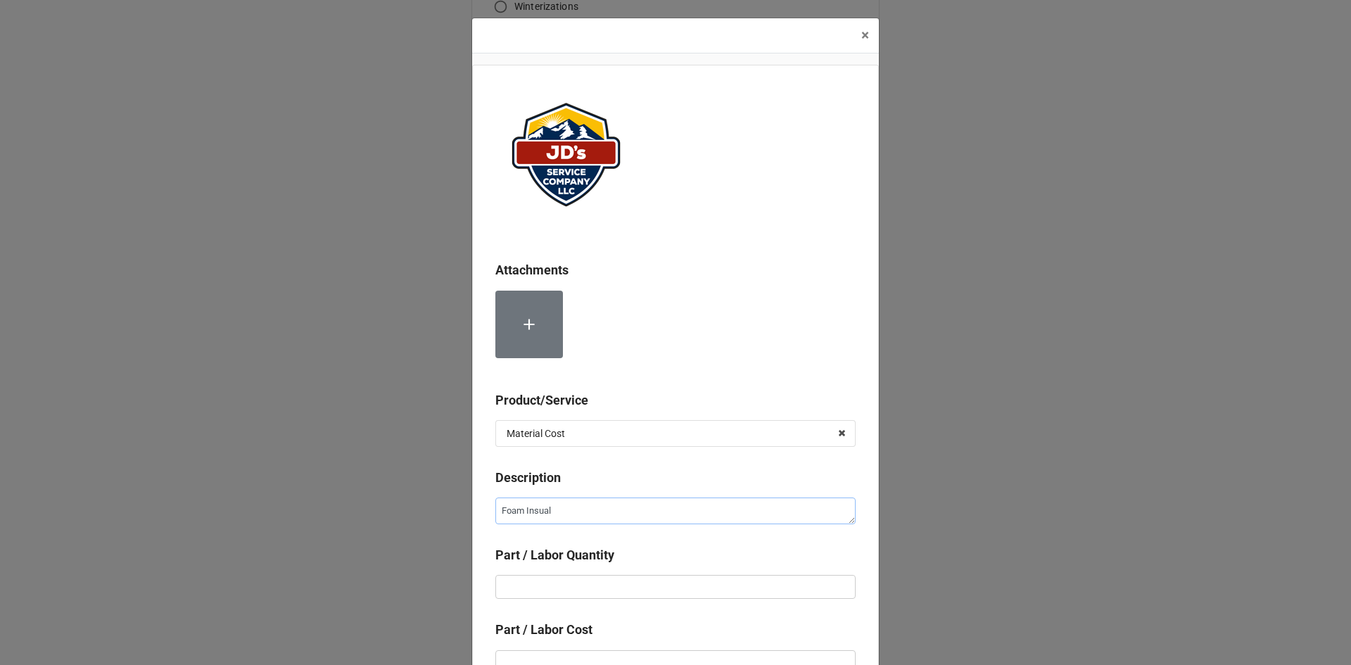
type textarea "x"
type textarea "Foam Insuall"
type textarea "x"
type textarea "Foam Insual"
type textarea "x"
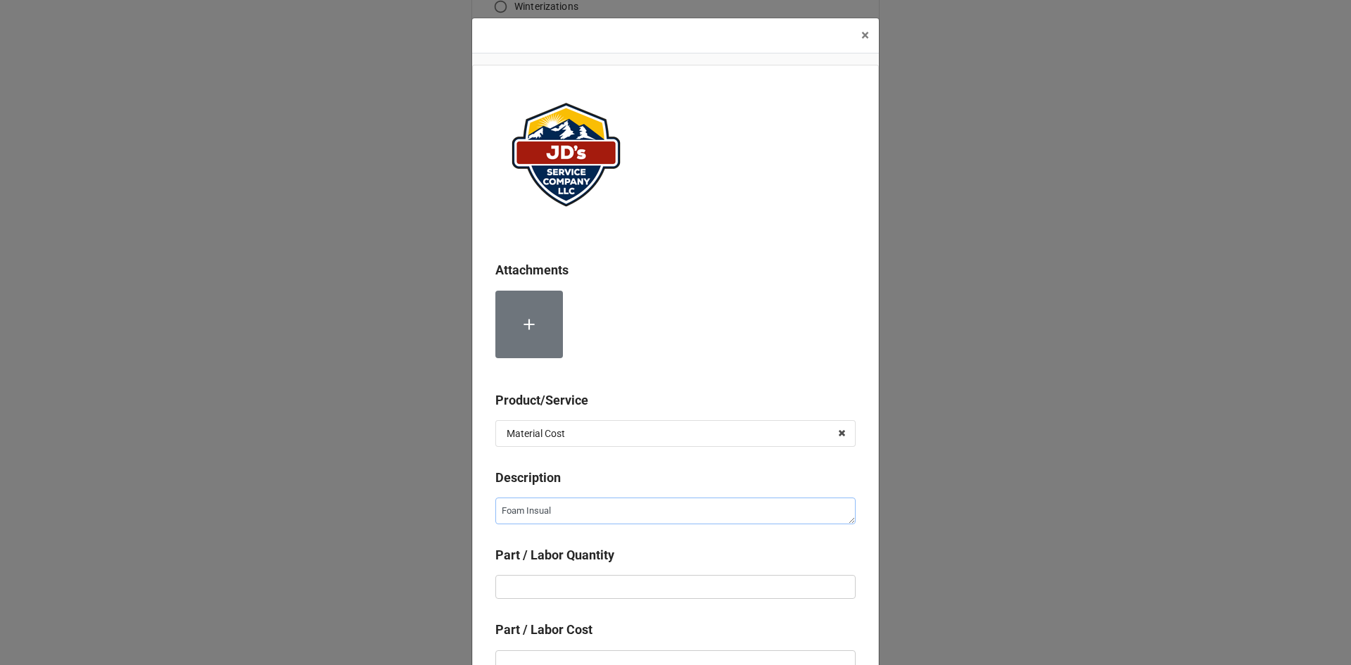
type textarea "Foam Insua"
type textarea "x"
type textarea "Foam Insu"
type textarea "x"
type textarea "Foam Insul"
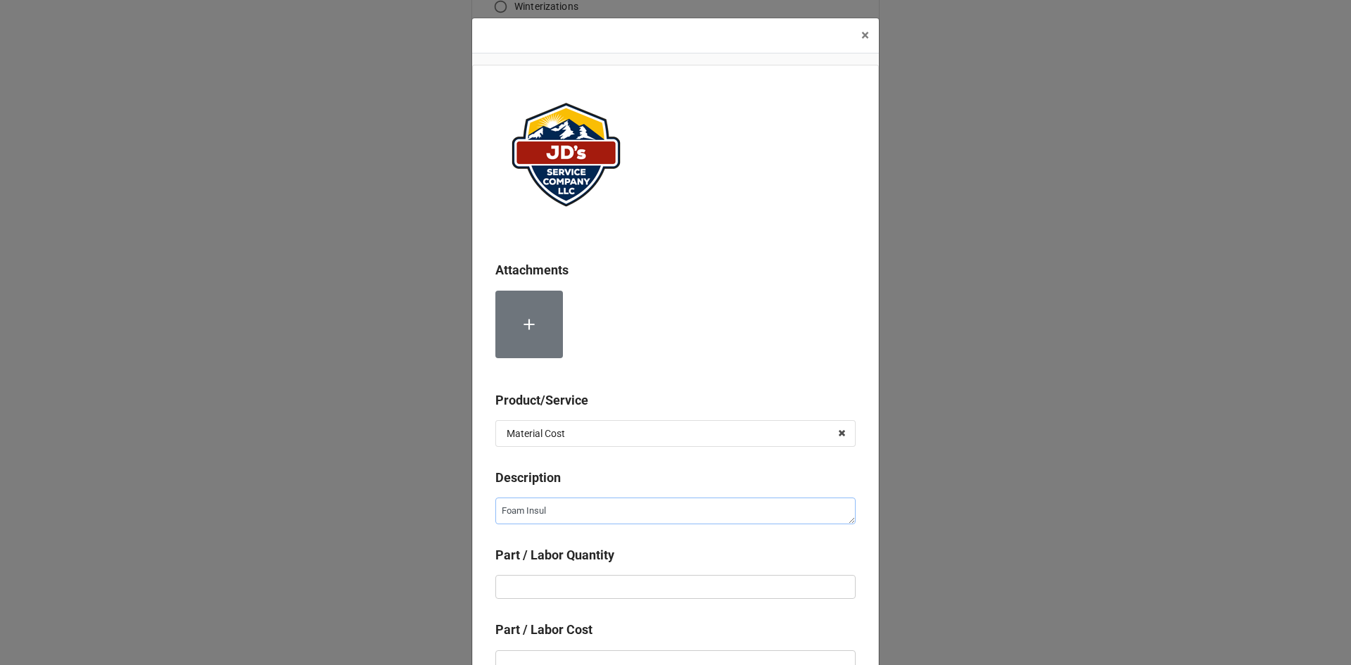
type textarea "x"
type textarea "Foam [MEDICAL_DATA]"
type textarea "x"
type textarea "Foam Insulat"
type textarea "x"
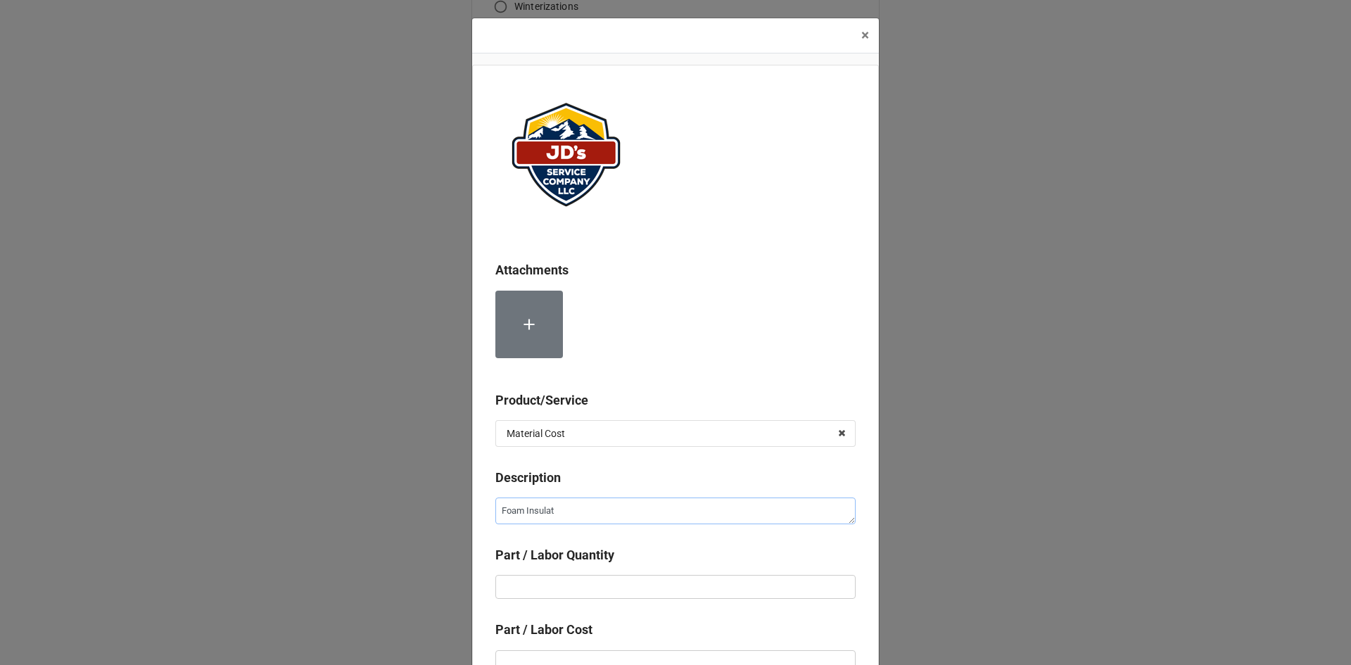
type textarea "Foam Insulati"
type textarea "x"
type textarea "Foam Insulatio"
type textarea "x"
type textarea "Foam Insulation"
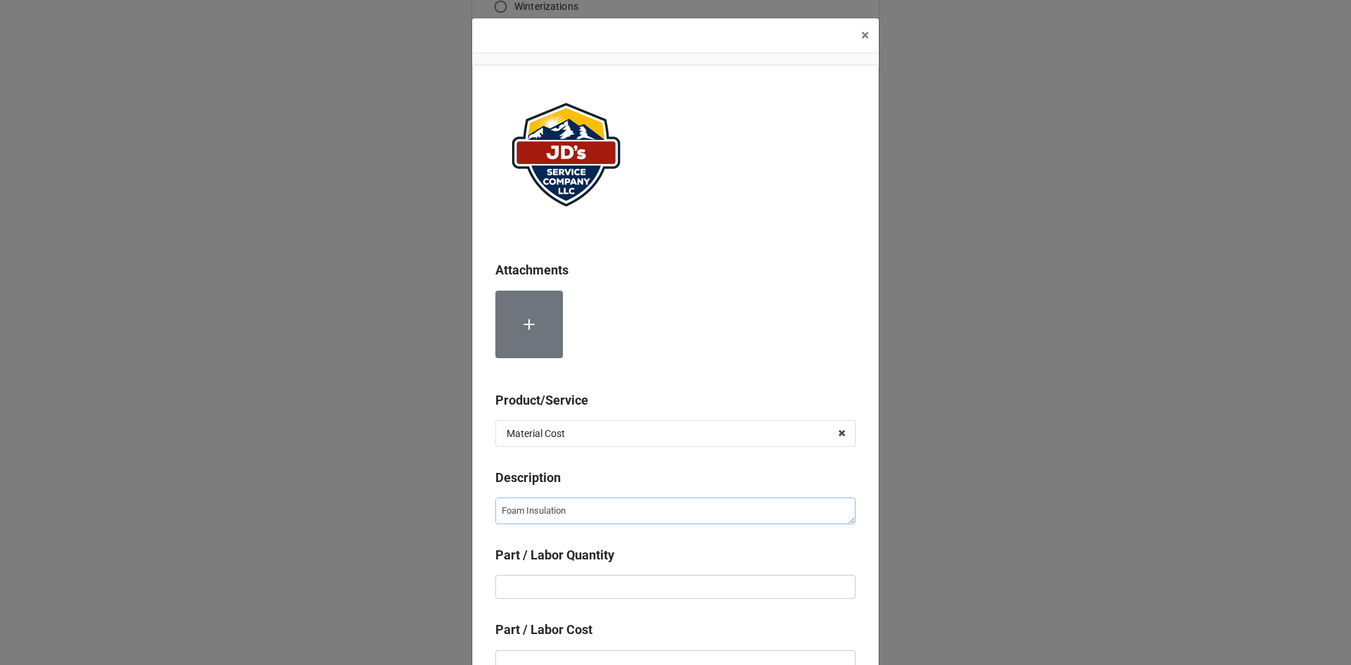
type textarea "x"
type textarea "Foam Insulation"
type textarea "x"
type textarea "Foam Insulation T"
type textarea "x"
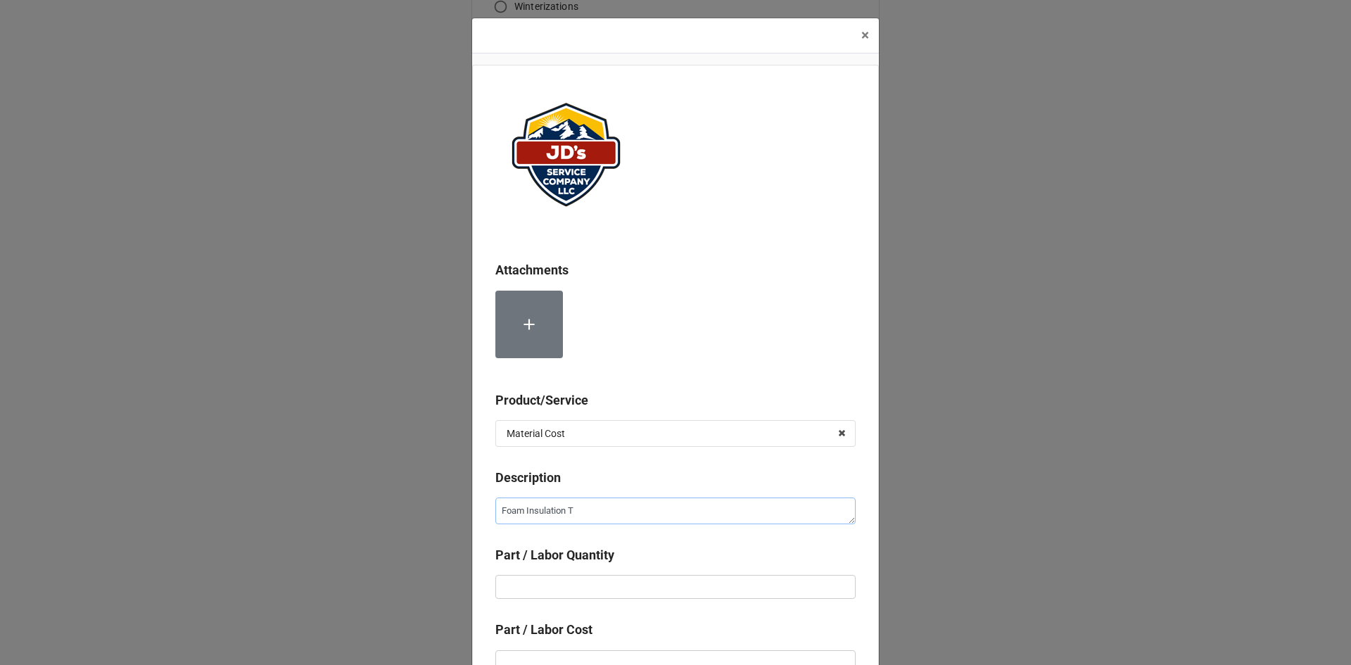
type textarea "Foam Insulation Ta"
type textarea "x"
type textarea "Foam Insulation Tap"
type textarea "x"
type textarea "Foam Insulation Tape"
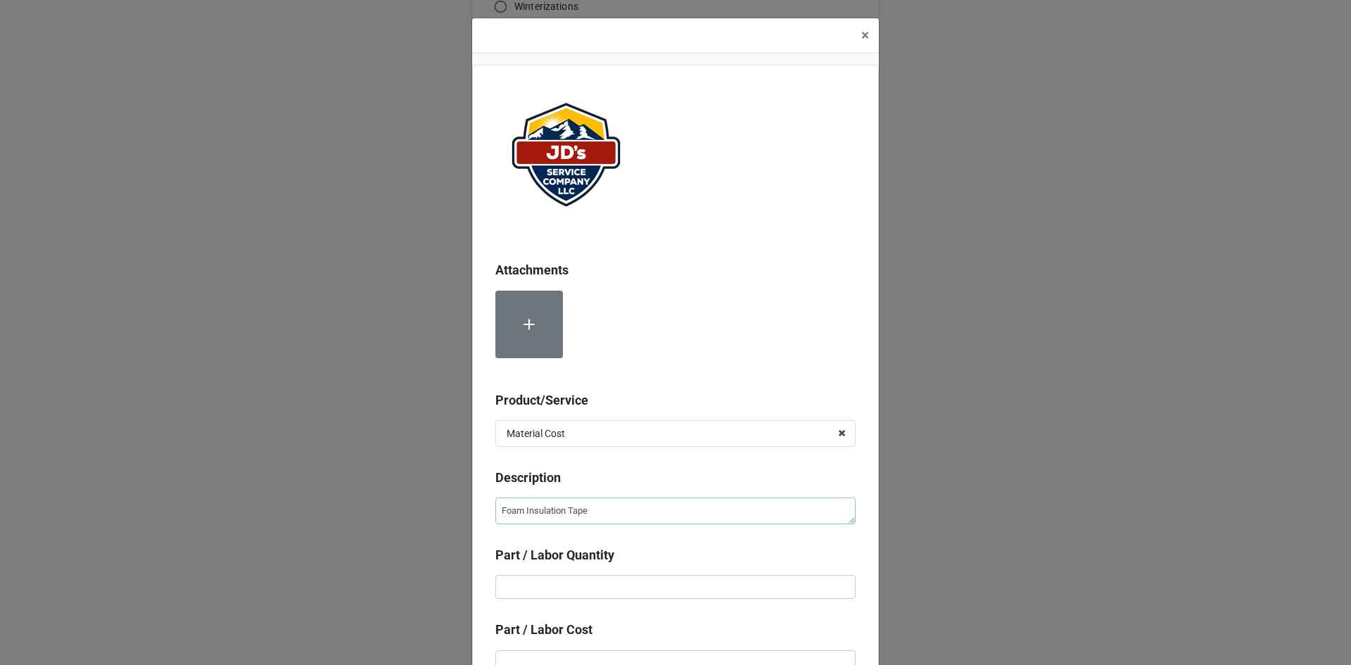
click at [621, 509] on textarea "Foam Insulation Tape" at bounding box center [675, 510] width 360 height 27
type textarea "x"
type textarea "Foam Insulation Tape"
type textarea "x"
type textarea "Foam Insulation Tape ("
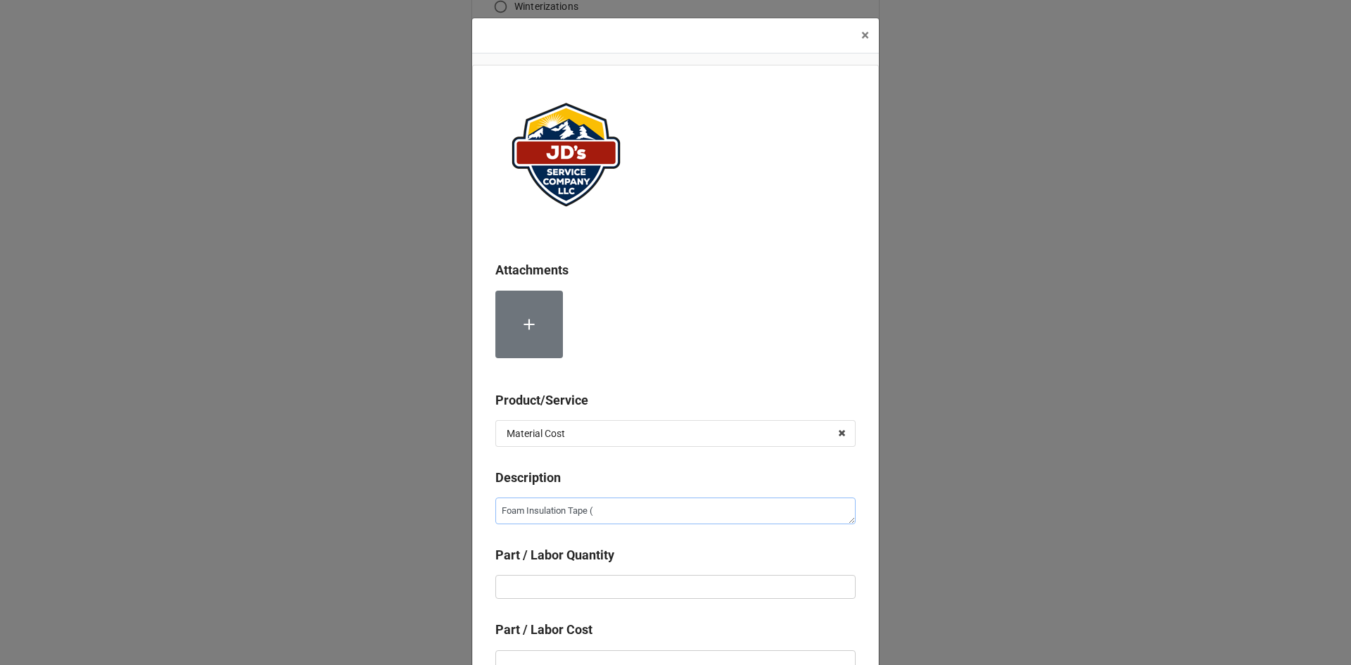
type textarea "x"
type textarea "Foam Insulation Tape (P"
type textarea "x"
type textarea "Foam Insulation Tape (Pe"
type textarea "x"
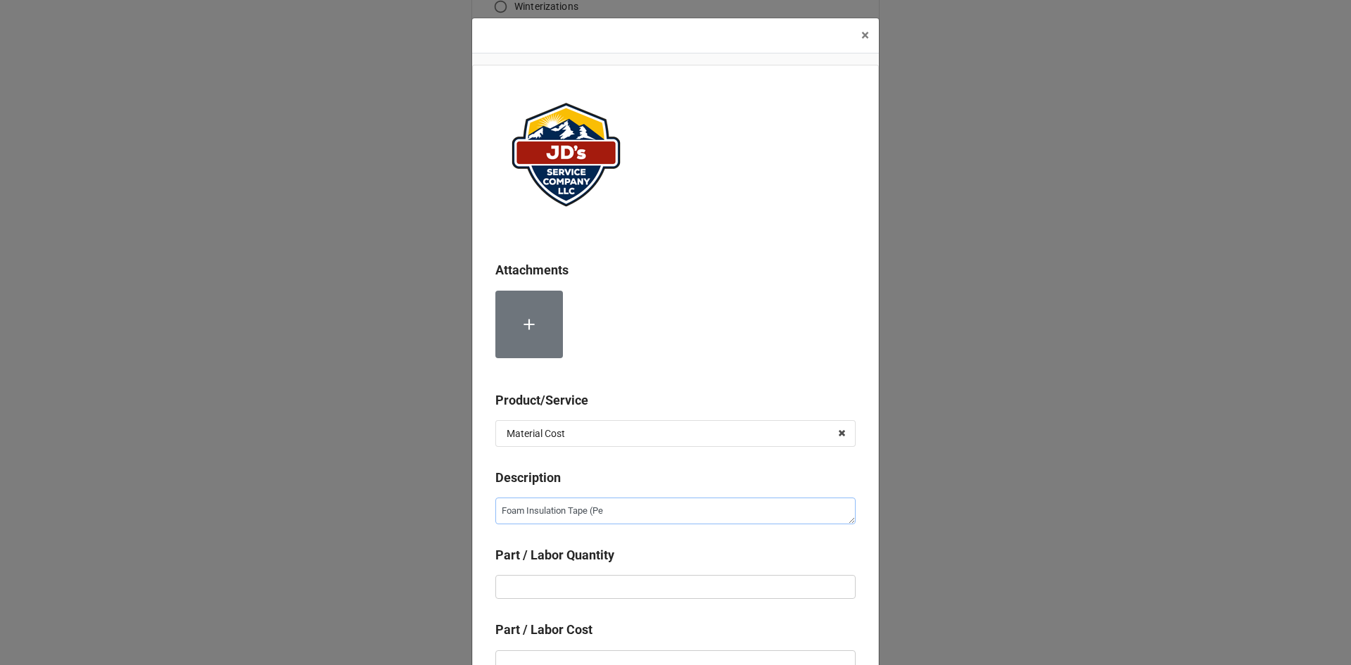
type textarea "Foam Insulation Tape (Per"
type textarea "x"
type textarea "Foam Insulation Tape (Per"
type textarea "x"
type textarea "Foam Insulation Tape (Per R"
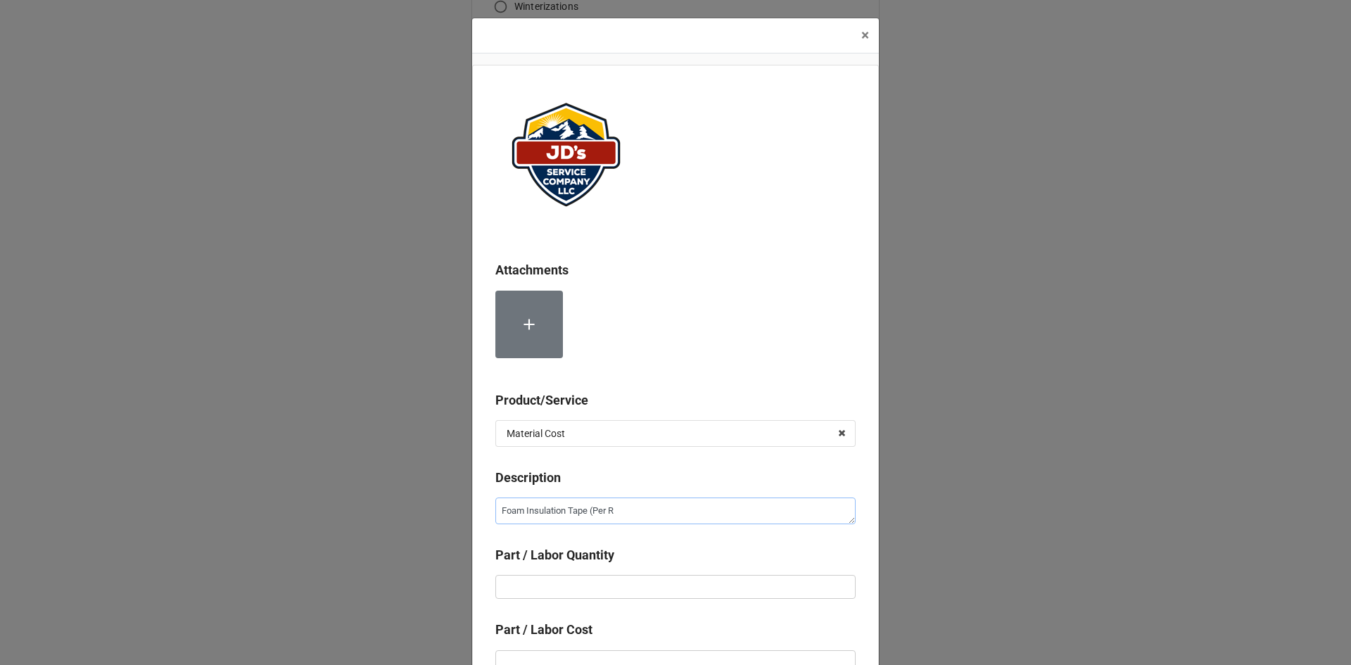
type textarea "x"
type textarea "Foam Insulation Tape (Per Ro"
type textarea "x"
type textarea "Foam Insulation Tape (Per Rol"
type textarea "x"
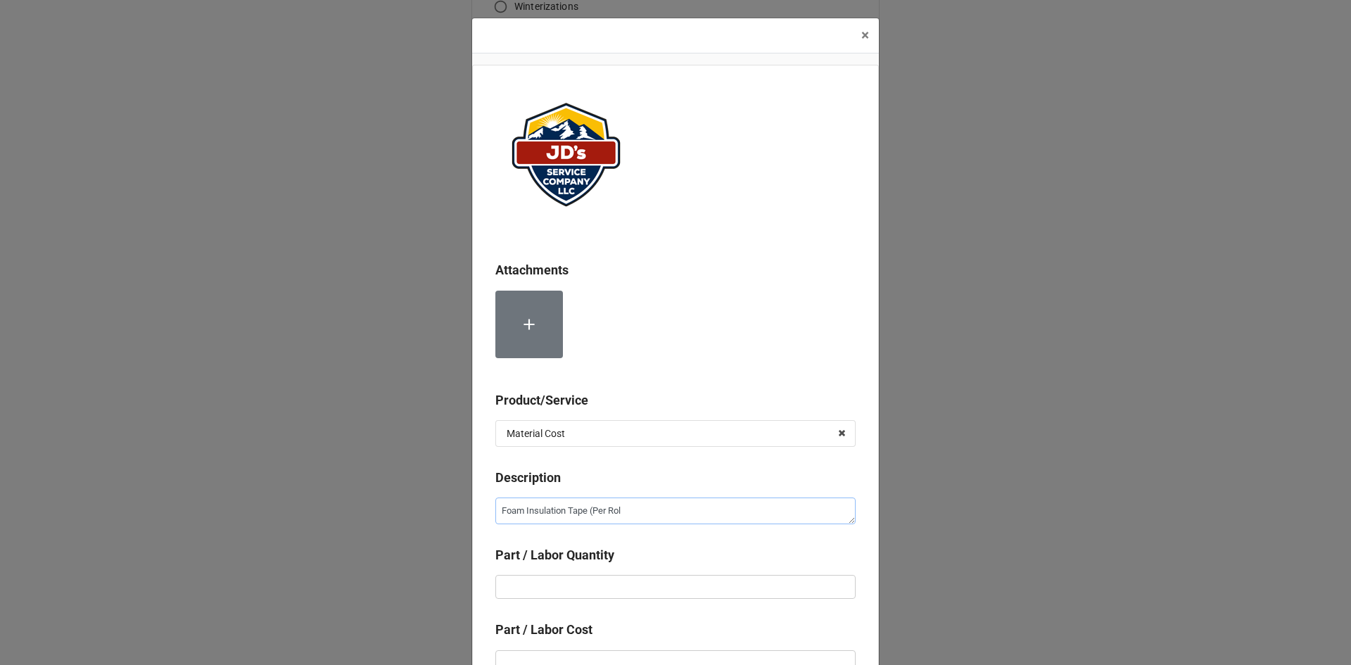
type textarea "Foam Insulation Tape (Per Roll"
type textarea "x"
type textarea "Foam Insulation Tape (Per Roll)"
type textarea "x"
type input "1"
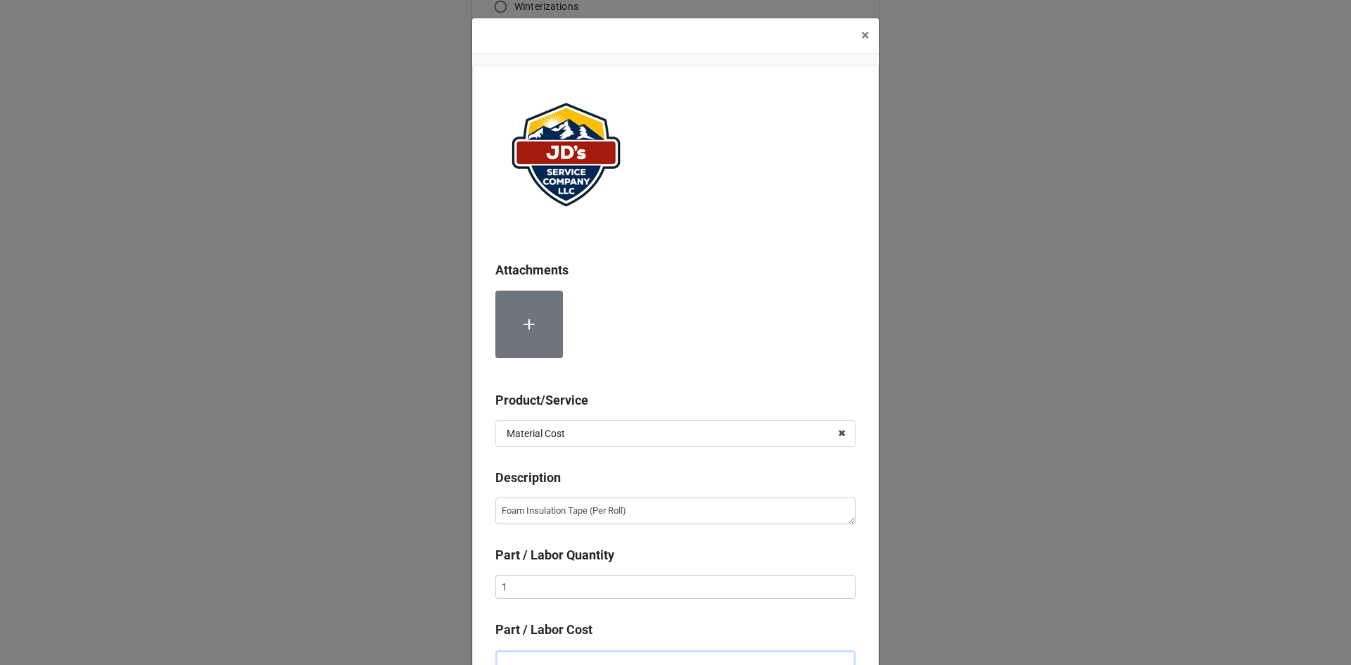
scroll to position [9, 0]
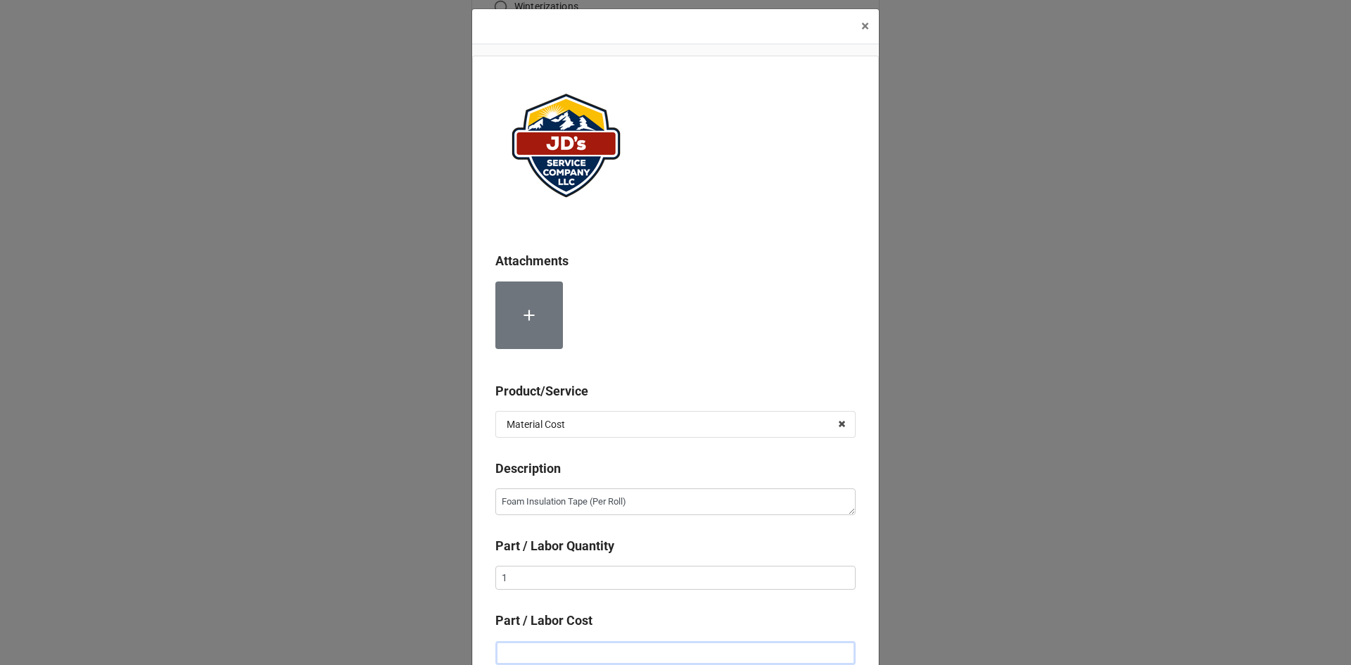
type textarea "x"
type input "$5.00"
type textarea "x"
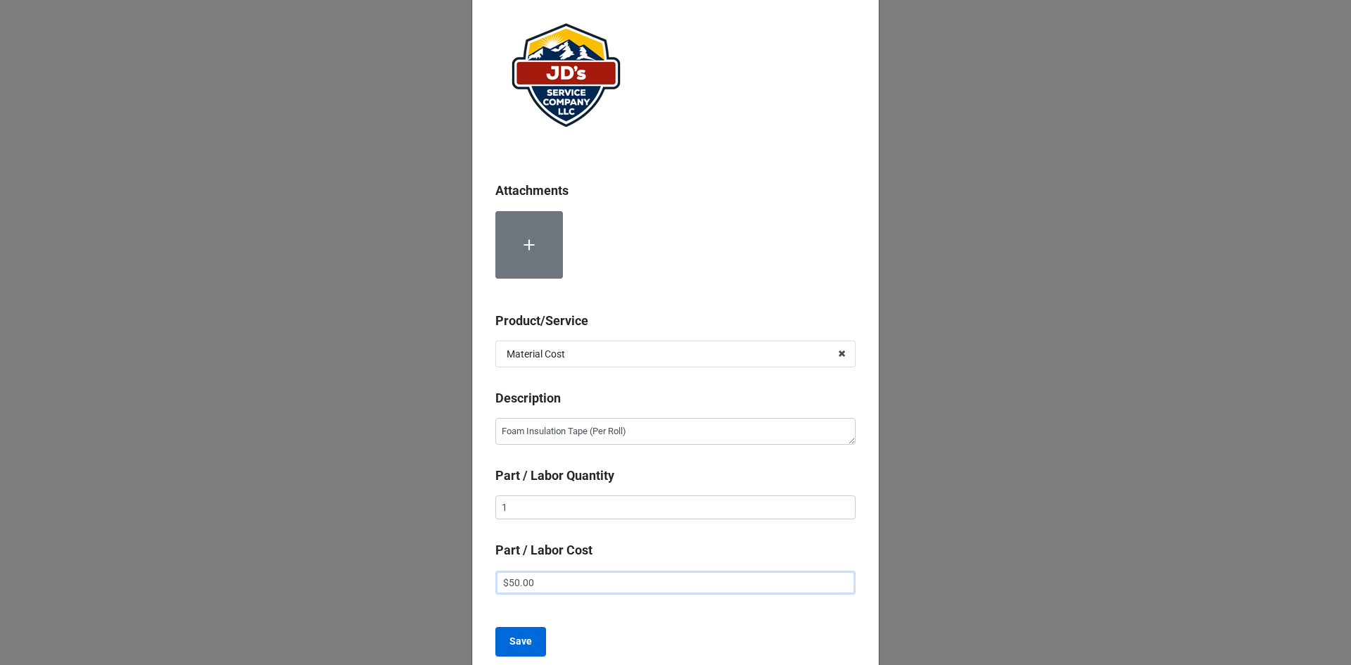
type input "$50.00"
click at [513, 646] on b "Save" at bounding box center [520, 641] width 23 height 15
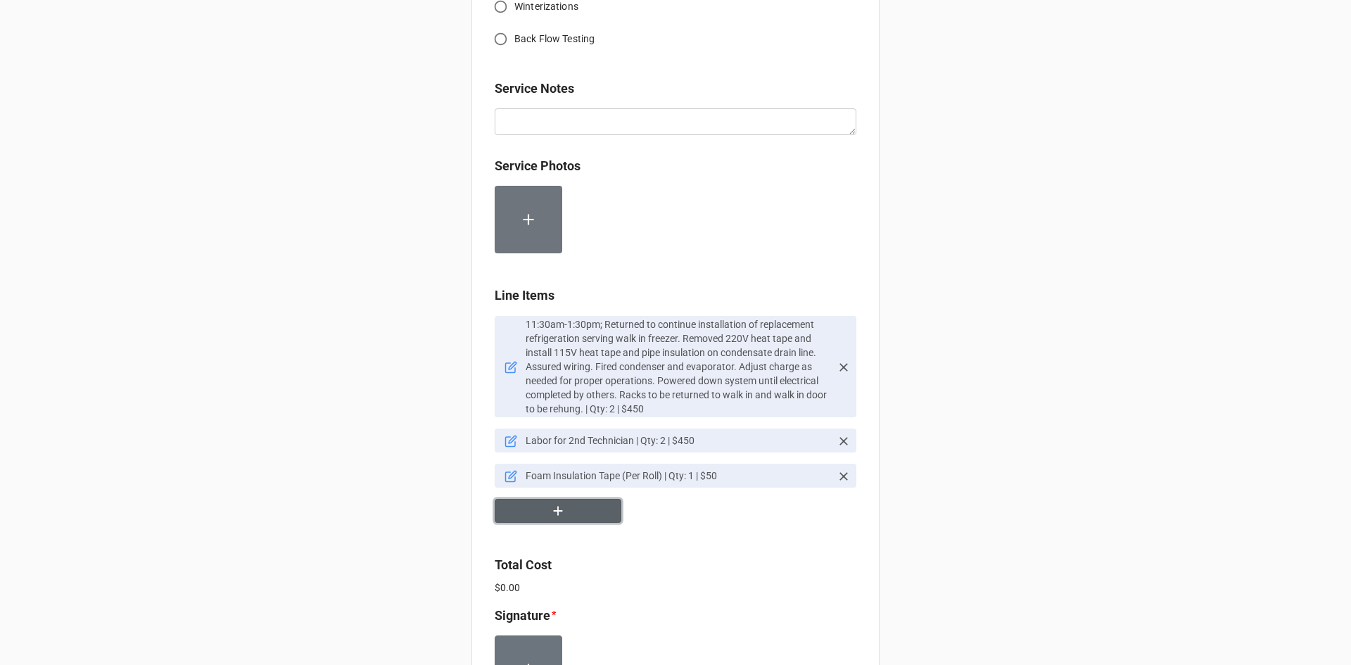
click at [586, 513] on button "button" at bounding box center [557, 511] width 127 height 25
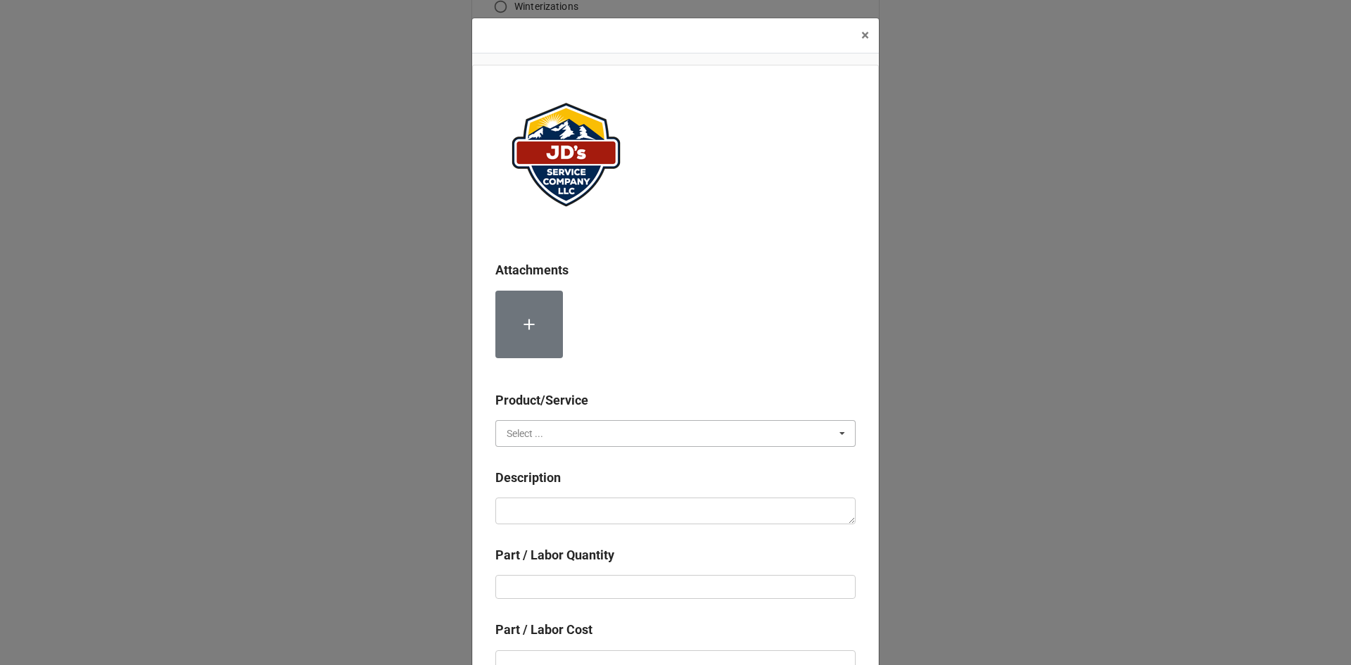
click at [564, 429] on input "text" at bounding box center [676, 433] width 359 height 25
click at [559, 480] on span "Material Cost" at bounding box center [536, 485] width 58 height 11
click at [552, 515] on textarea at bounding box center [675, 510] width 360 height 27
type textarea "x"
type textarea "Z"
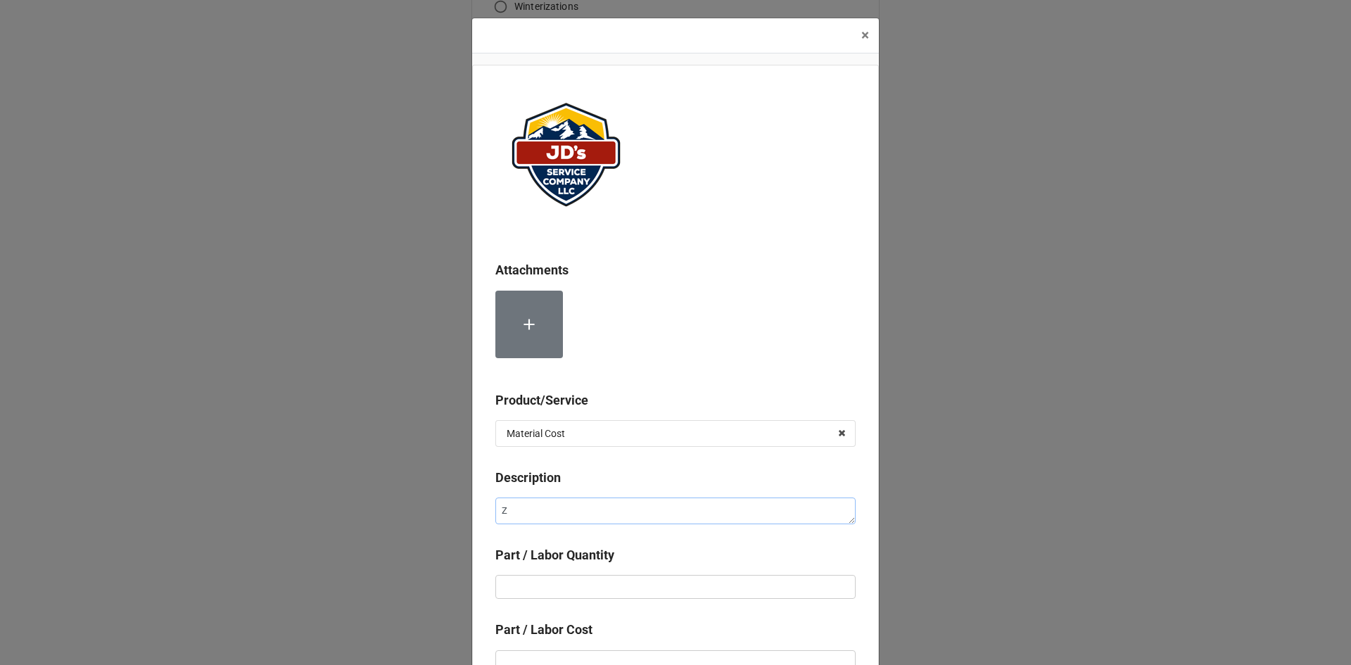
type textarea "x"
type textarea "Zi"
type textarea "x"
type textarea "Zip"
type textarea "x"
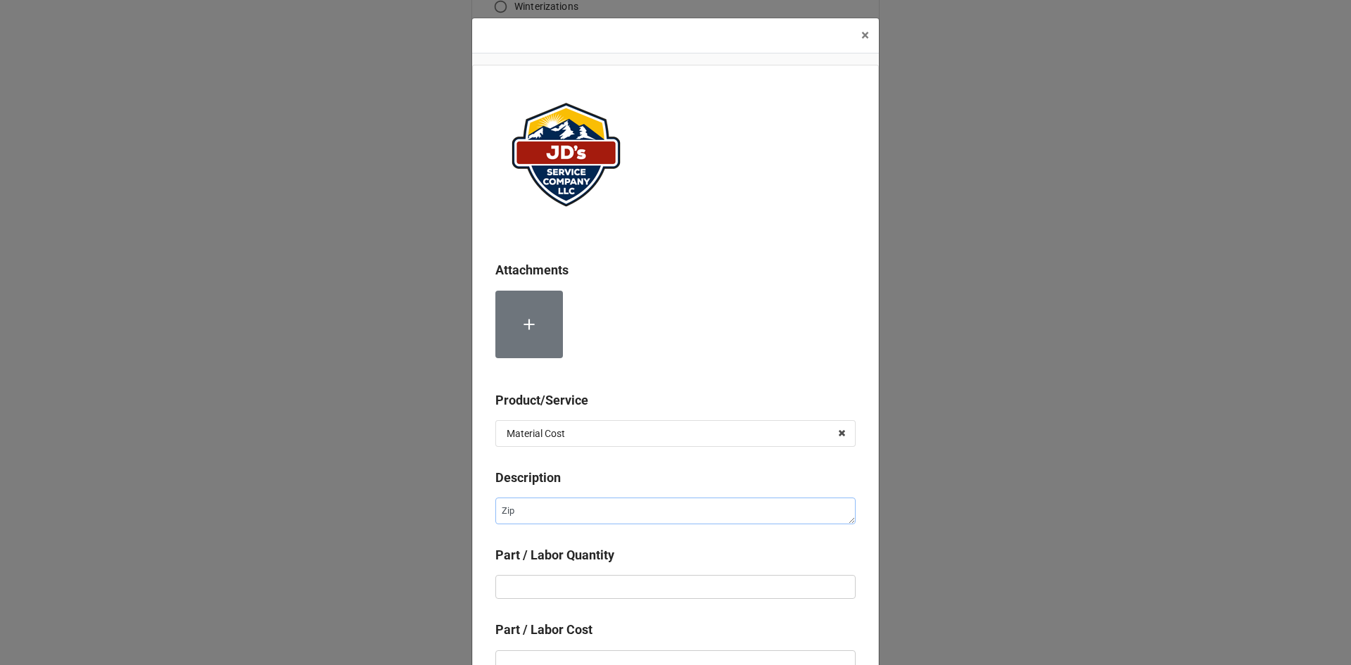
type textarea "Zip"
type textarea "x"
type textarea "Zip T"
type textarea "x"
type textarea "Zip Ti"
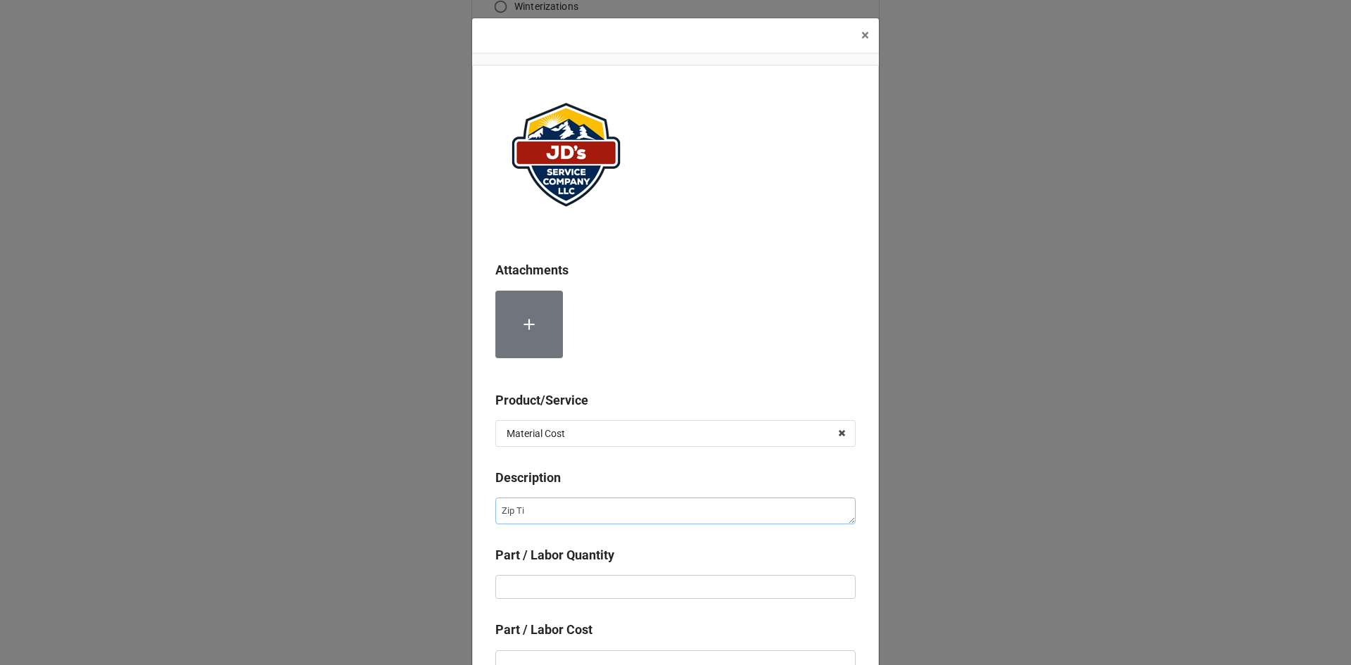
type textarea "x"
type textarea "Zip Tie"
type textarea "x"
type textarea "Zip Ties"
click at [626, 582] on input "text" at bounding box center [675, 587] width 360 height 24
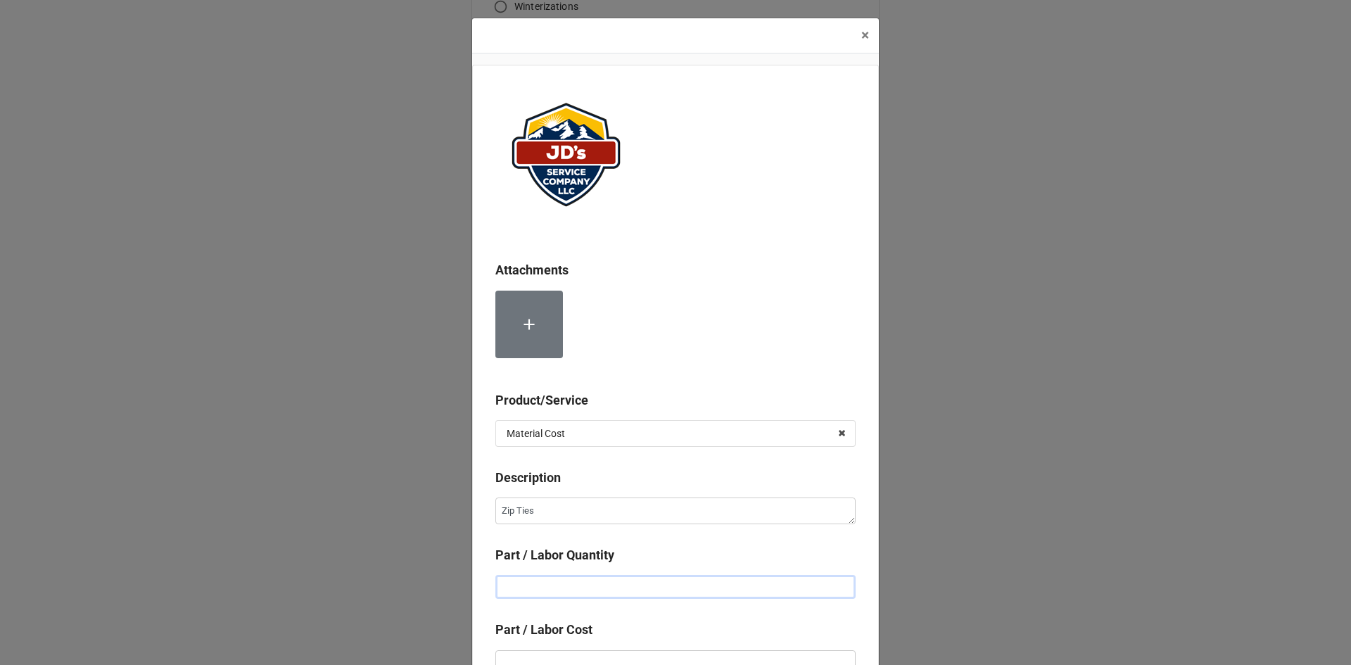
type textarea "x"
type input "1"
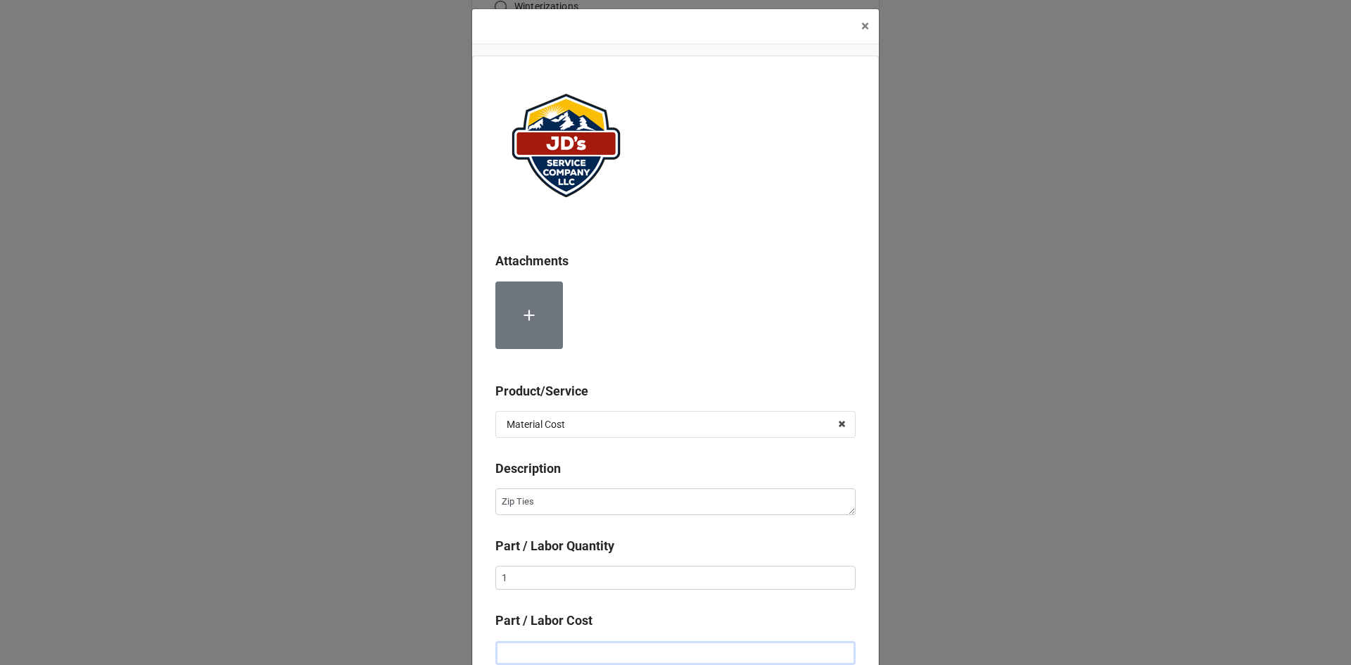
type textarea "x"
type input "$2.00"
type textarea "x"
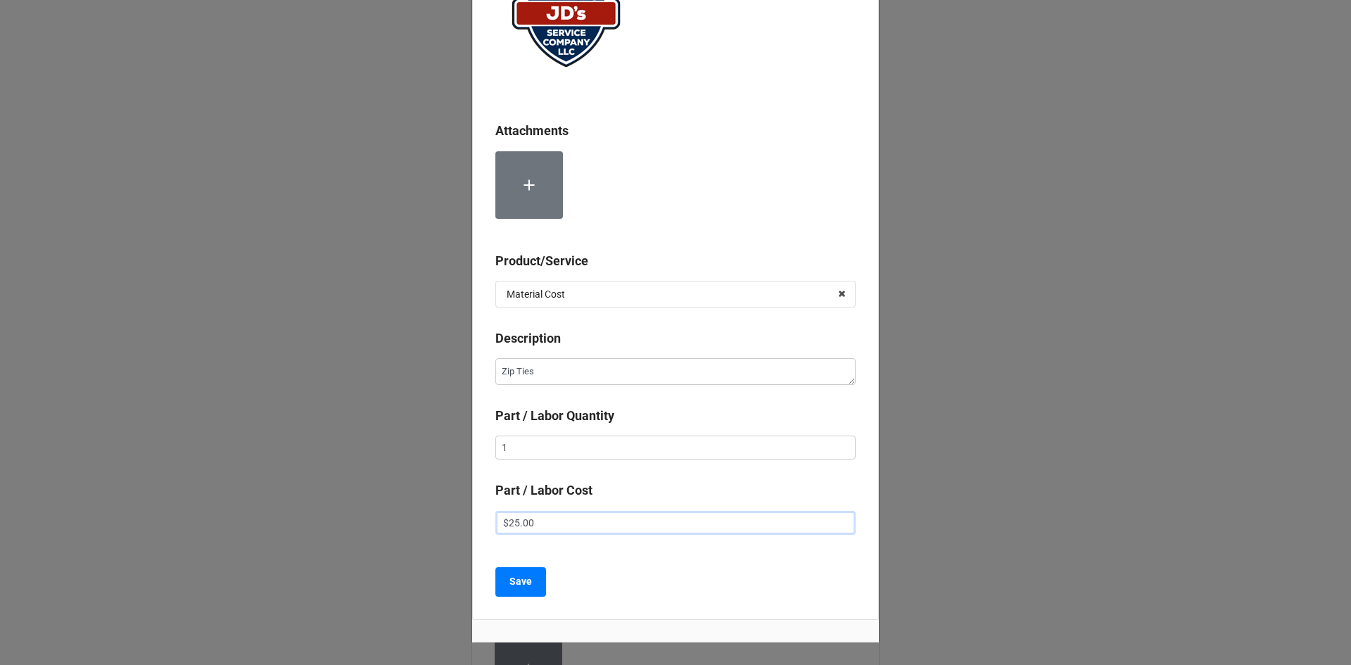
scroll to position [150, 0]
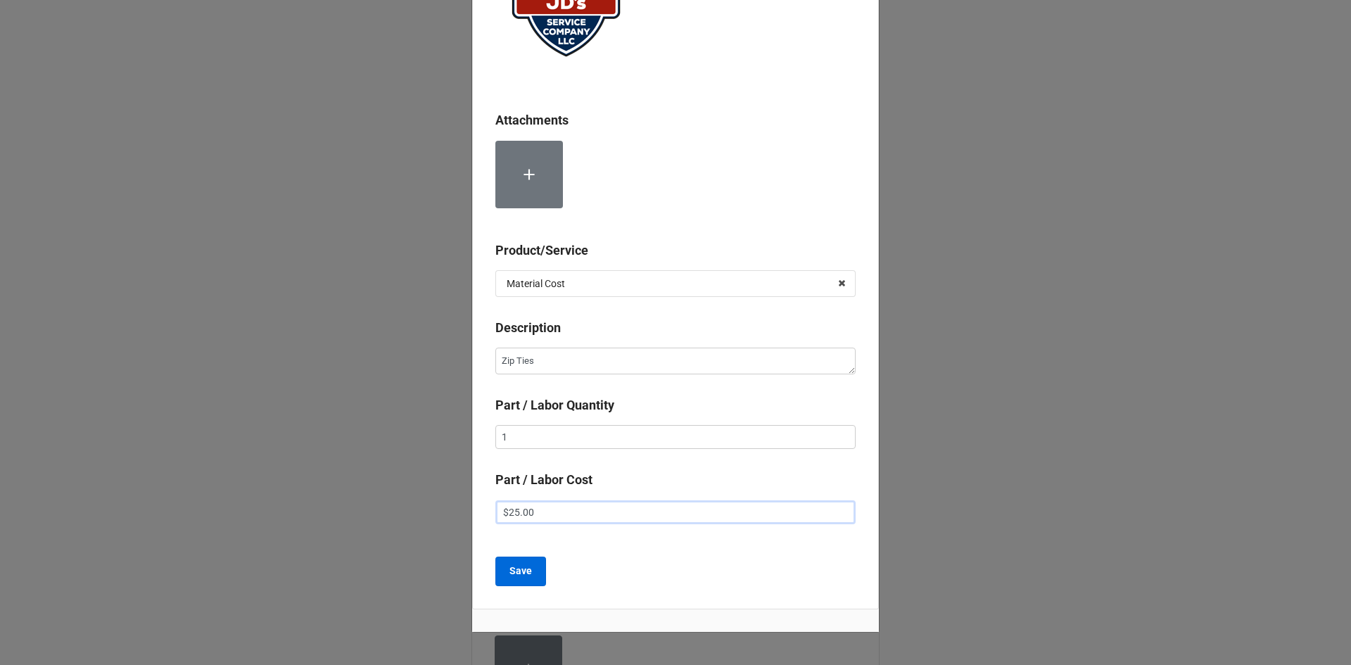
type input "$25.00"
click at [524, 569] on b "Save" at bounding box center [520, 570] width 23 height 15
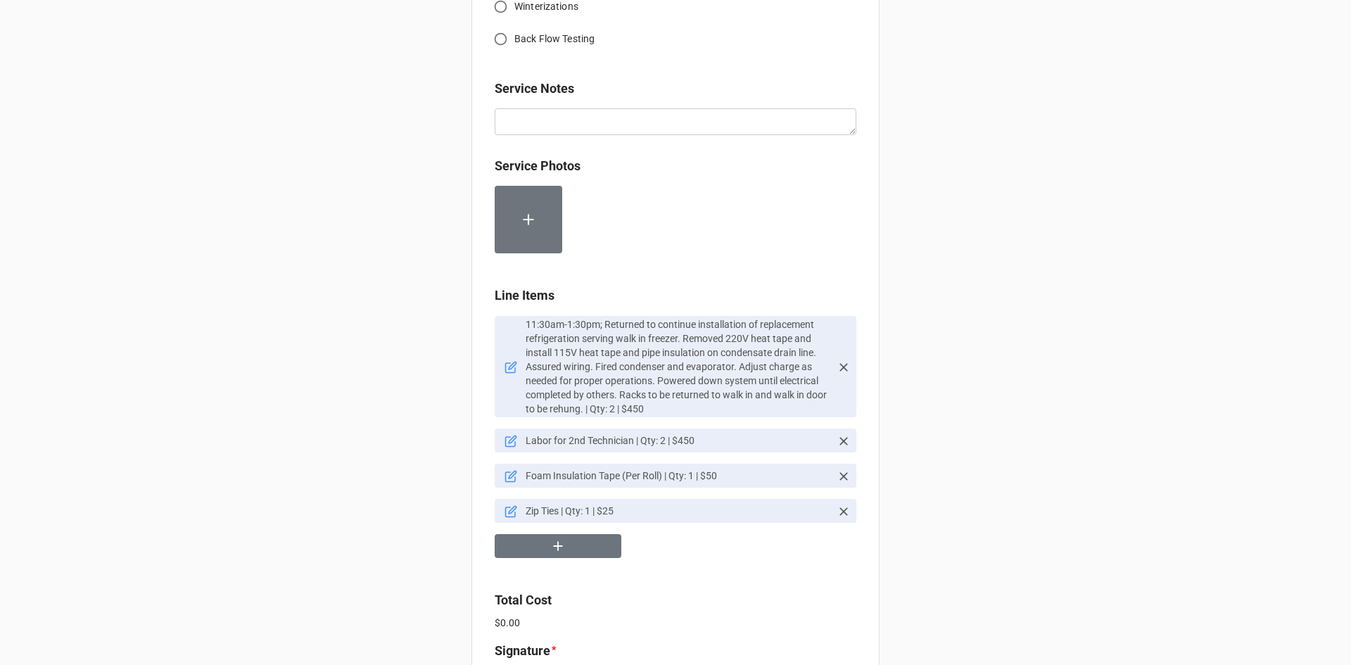
click at [509, 512] on icon at bounding box center [513, 510] width 8 height 8
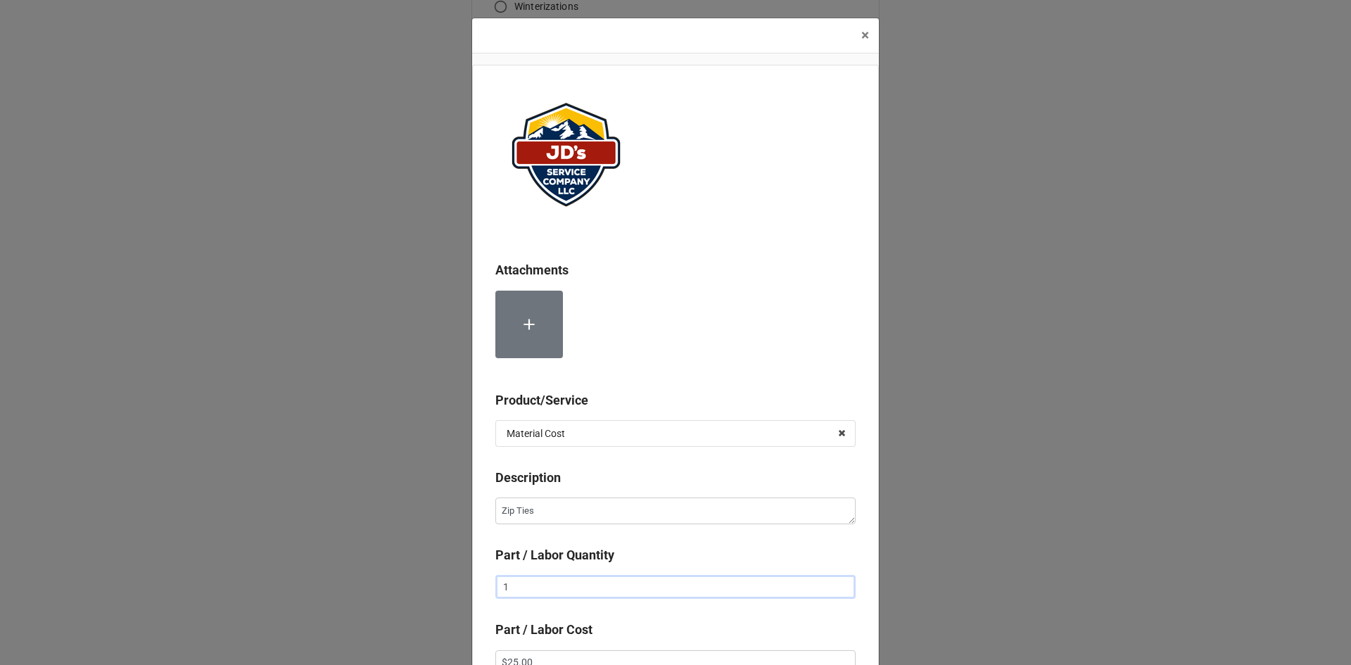
click at [525, 586] on input "1" at bounding box center [675, 587] width 360 height 24
click at [525, 586] on input "text" at bounding box center [675, 587] width 360 height 24
type textarea "x"
type input "2"
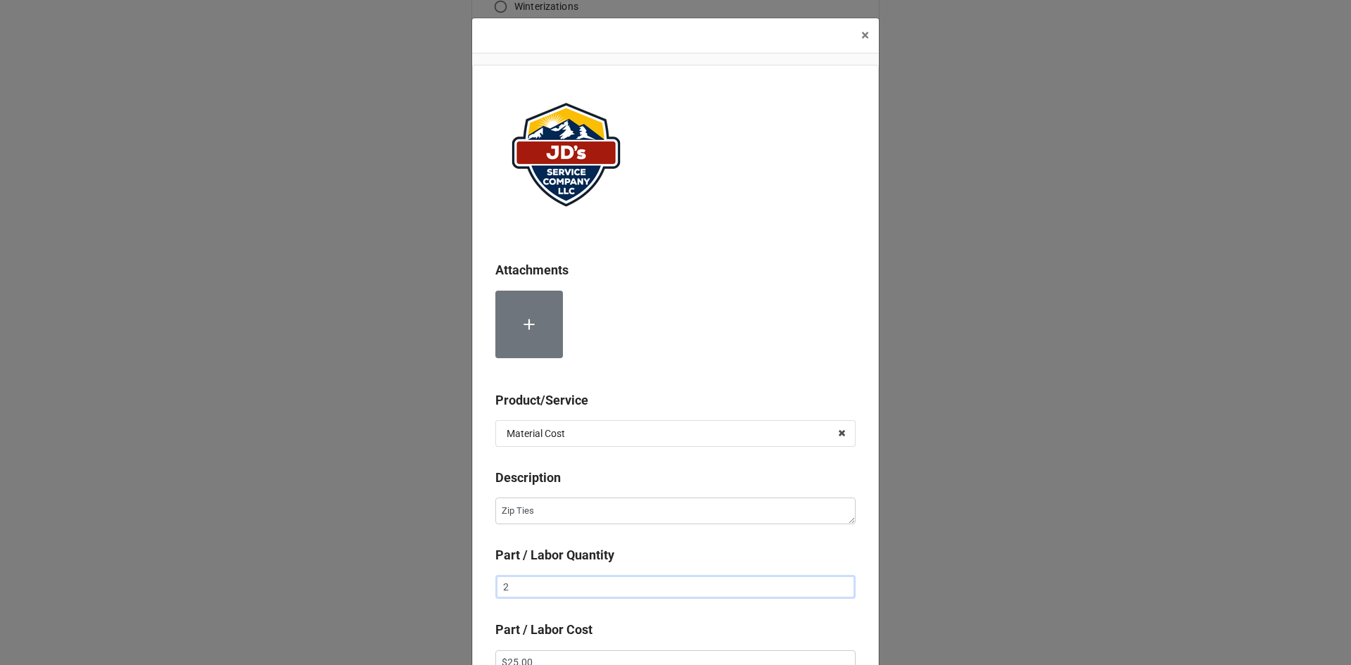
type textarea "x"
type input "25"
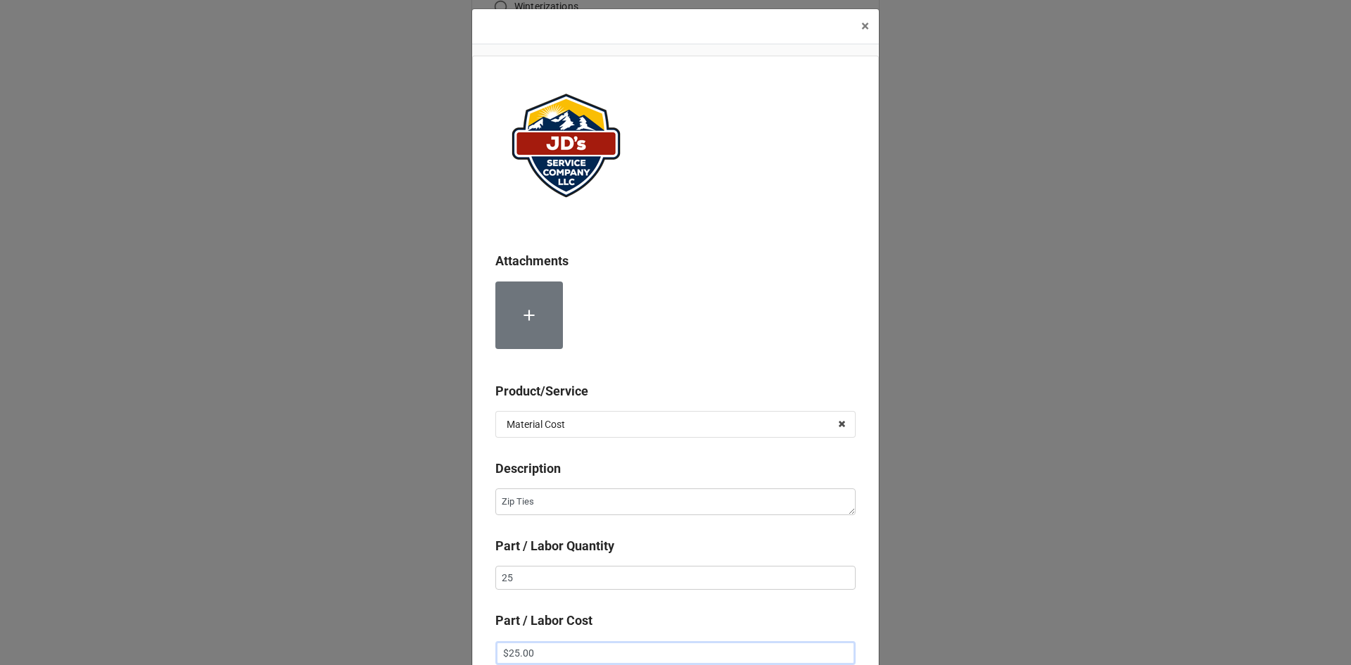
type textarea "x"
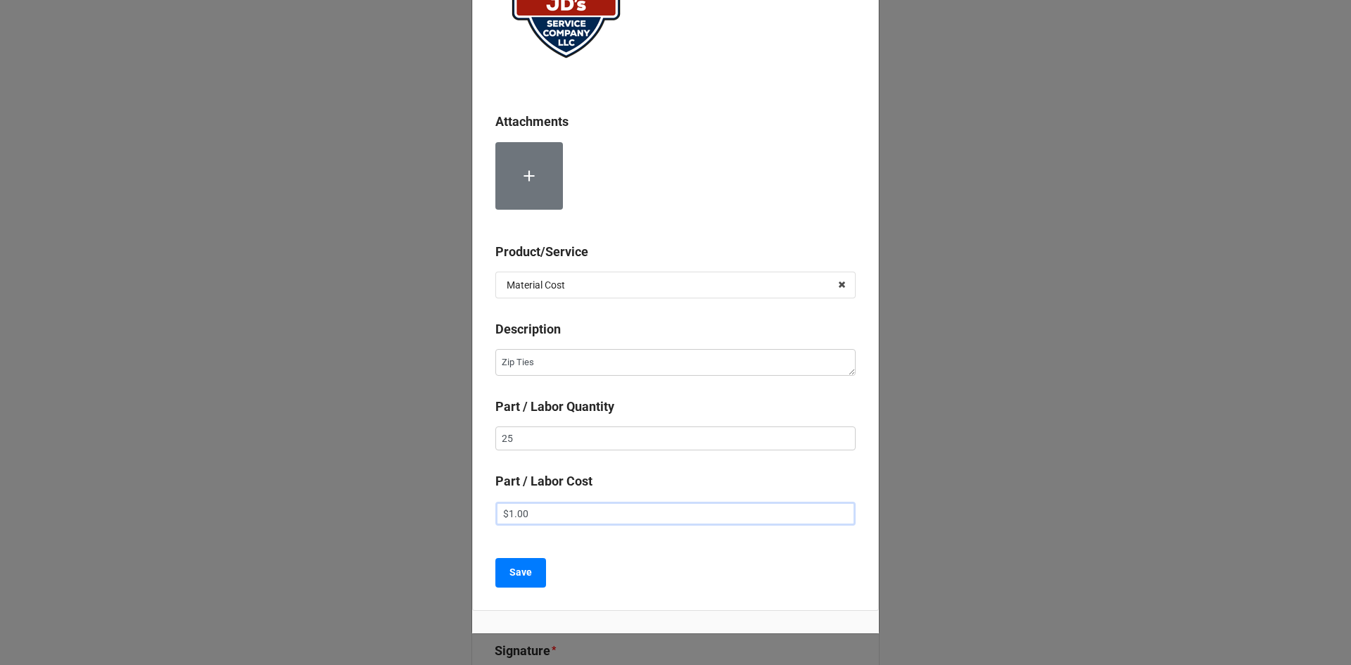
scroll to position [150, 0]
type input "$1.00"
click at [521, 575] on b "Save" at bounding box center [520, 570] width 23 height 15
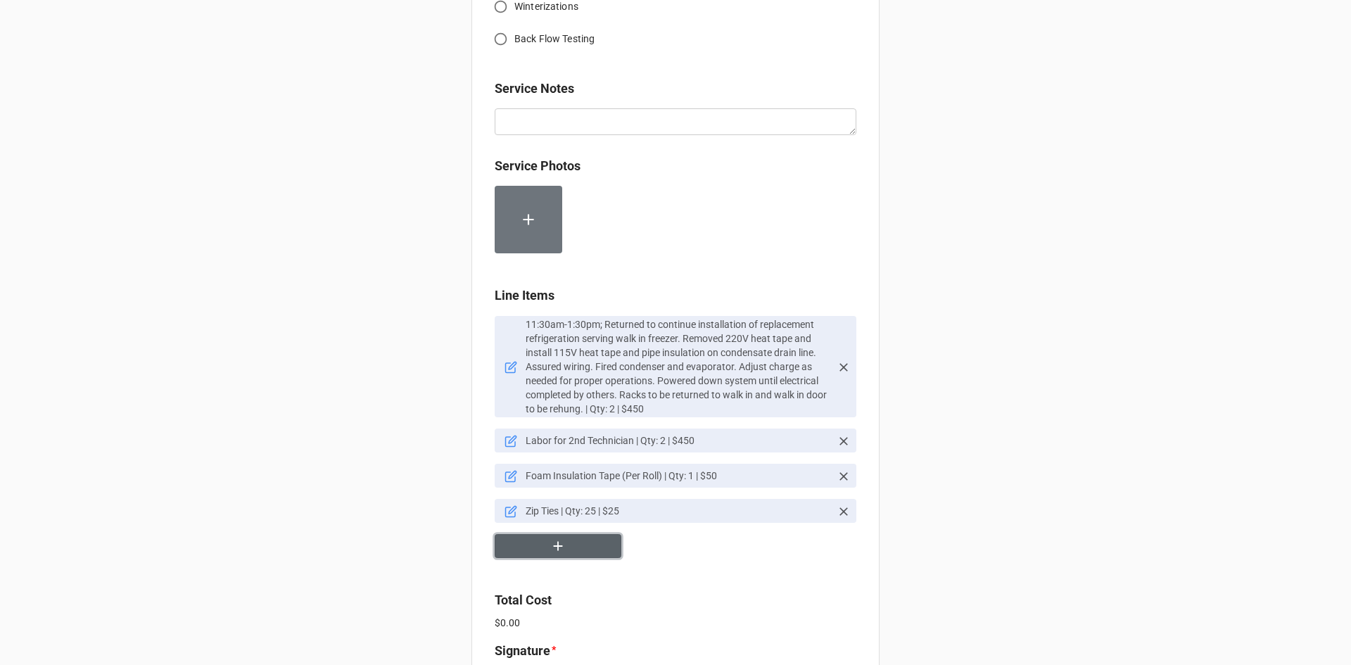
click at [566, 547] on button "button" at bounding box center [557, 546] width 127 height 25
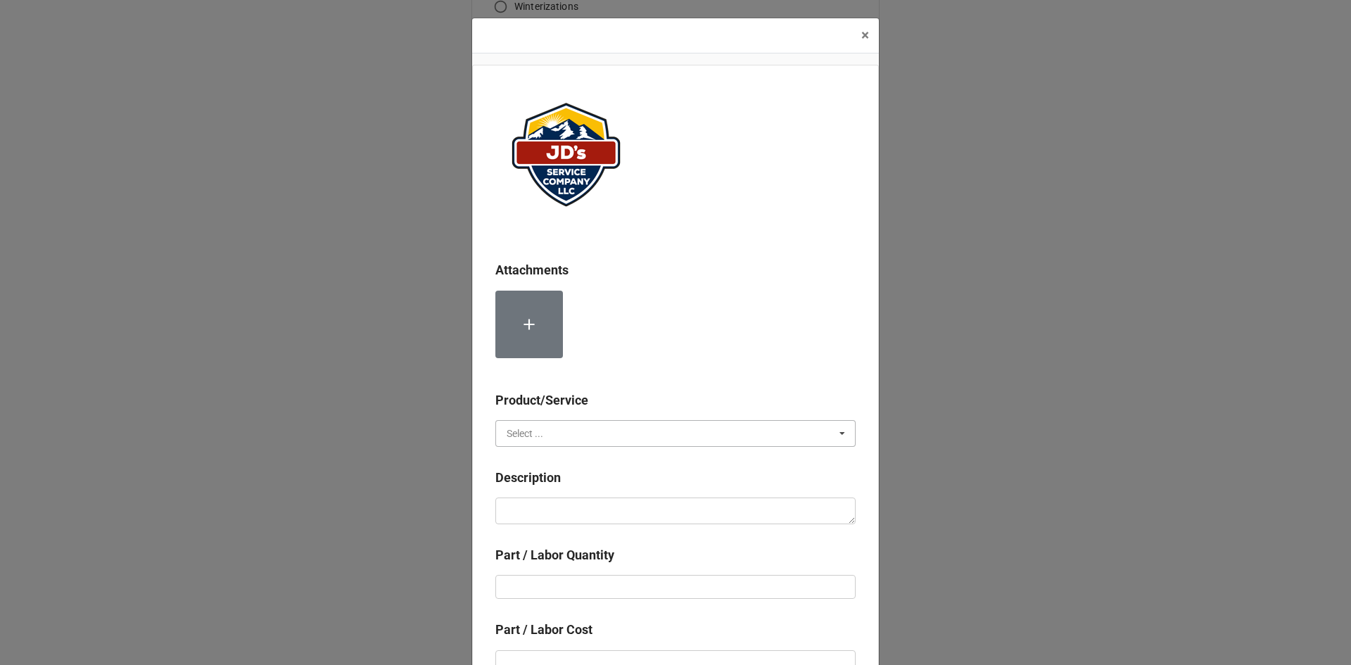
click at [577, 434] on input "text" at bounding box center [676, 433] width 359 height 25
click at [565, 479] on div "Material Cost" at bounding box center [675, 485] width 359 height 26
click at [559, 502] on textarea at bounding box center [675, 510] width 360 height 27
type textarea "x"
type textarea "1"
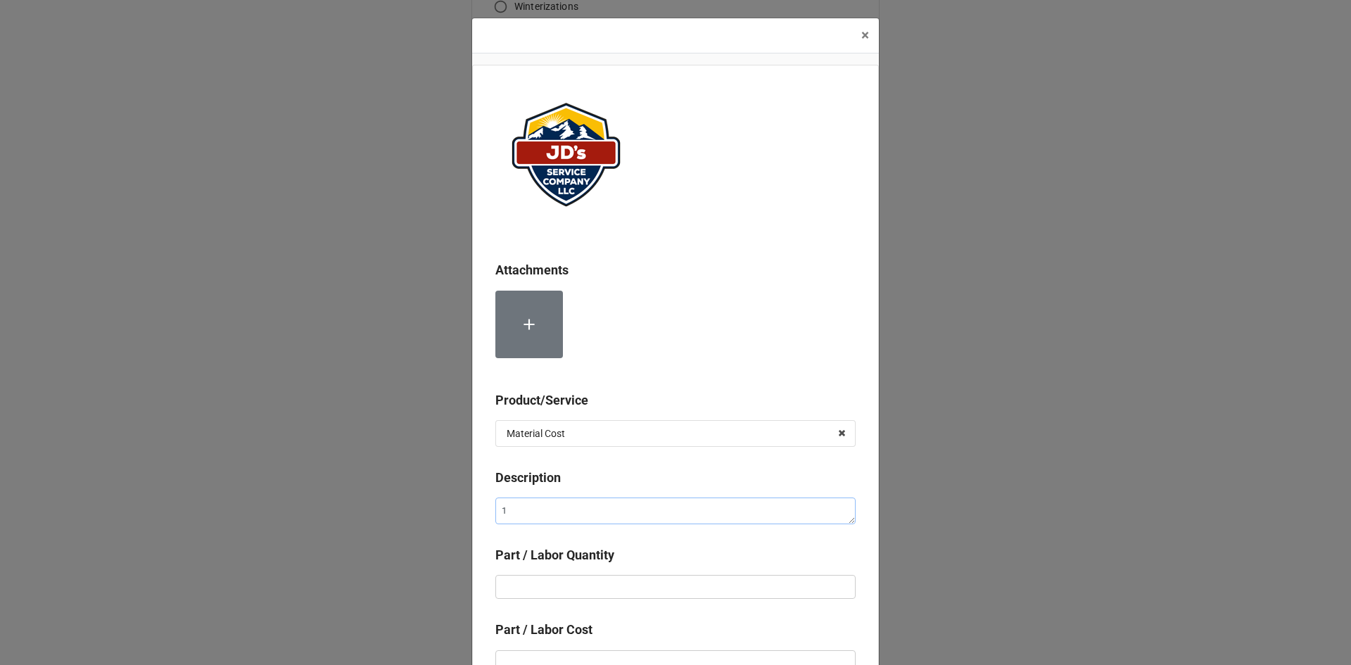
type textarea "x"
type textarea "11"
type textarea "x"
type textarea "115"
type textarea "x"
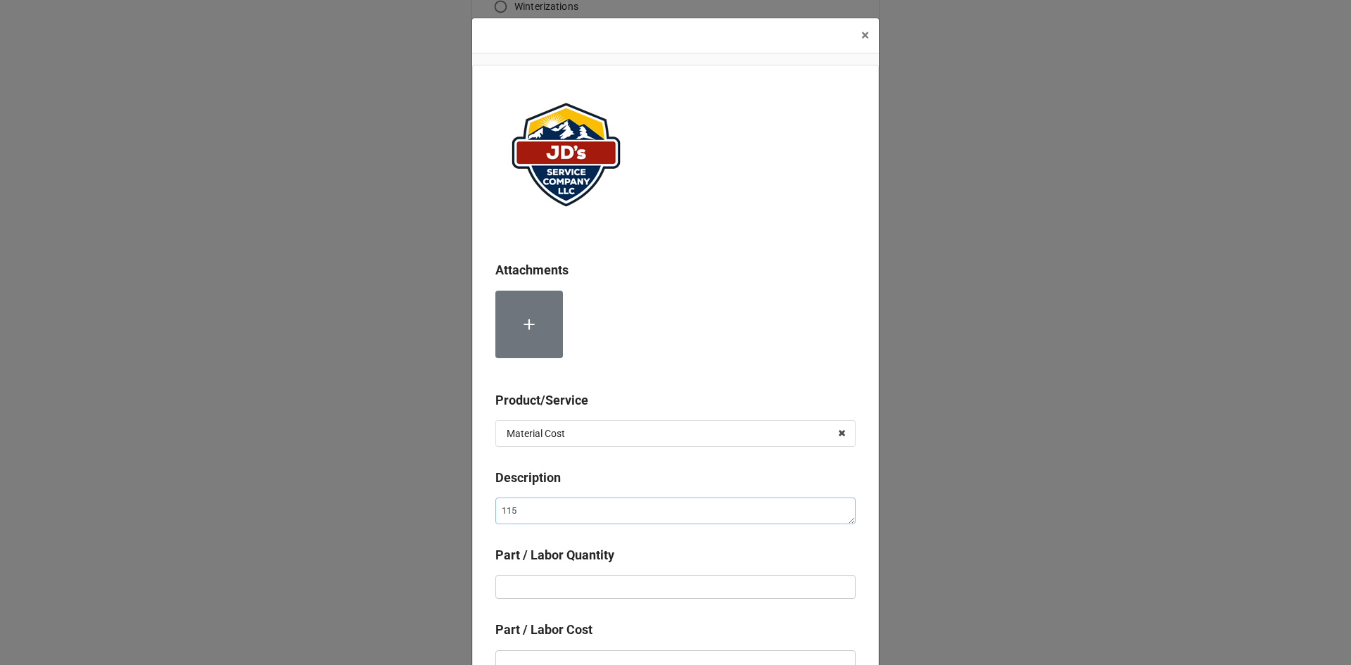
type textarea "115V"
type textarea "x"
type textarea "115V"
type textarea "x"
type textarea "115V H"
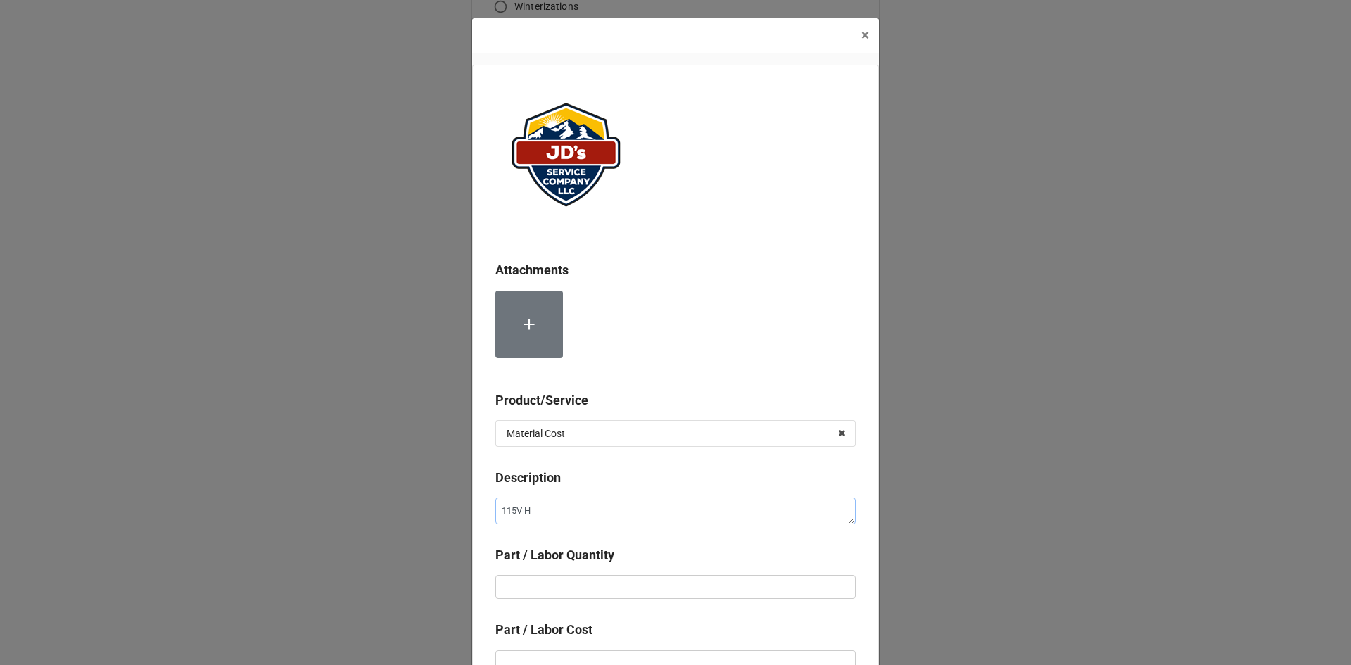
type textarea "x"
type textarea "115V He"
type textarea "x"
type textarea "115V Hea"
type textarea "x"
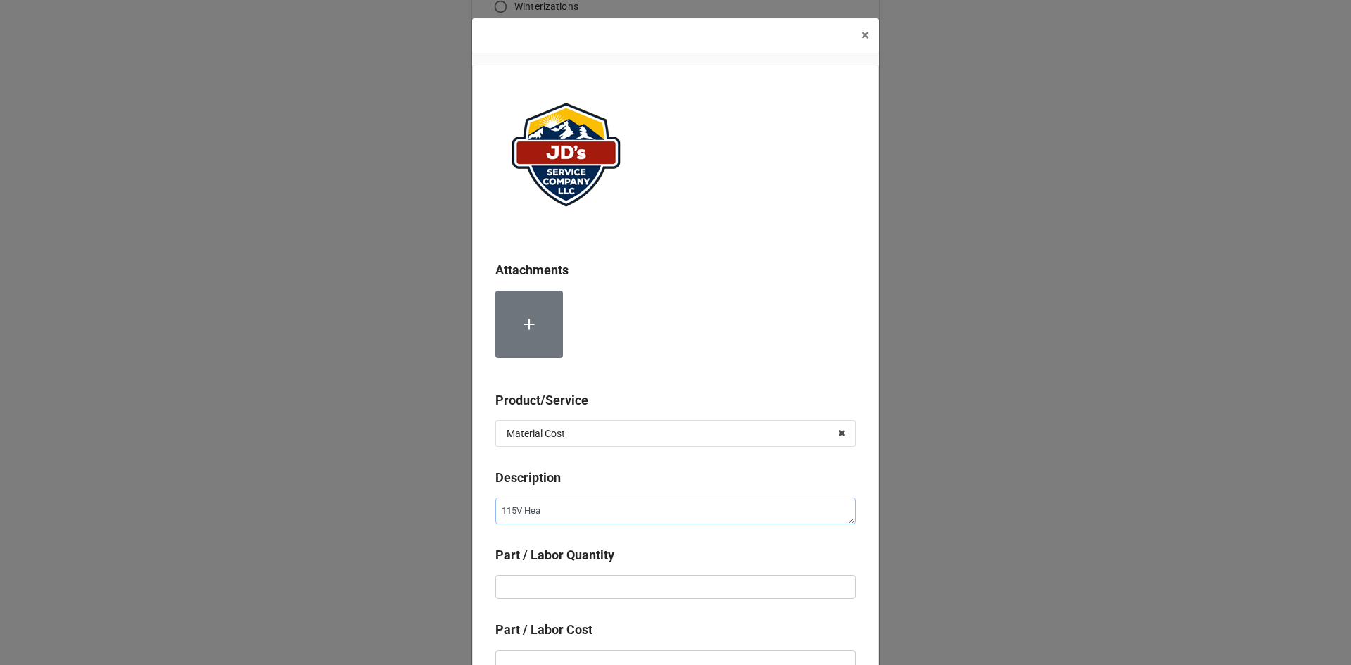
type textarea "115V Heat"
type textarea "x"
type textarea "115V Heat"
type textarea "x"
type textarea "115V Heat T"
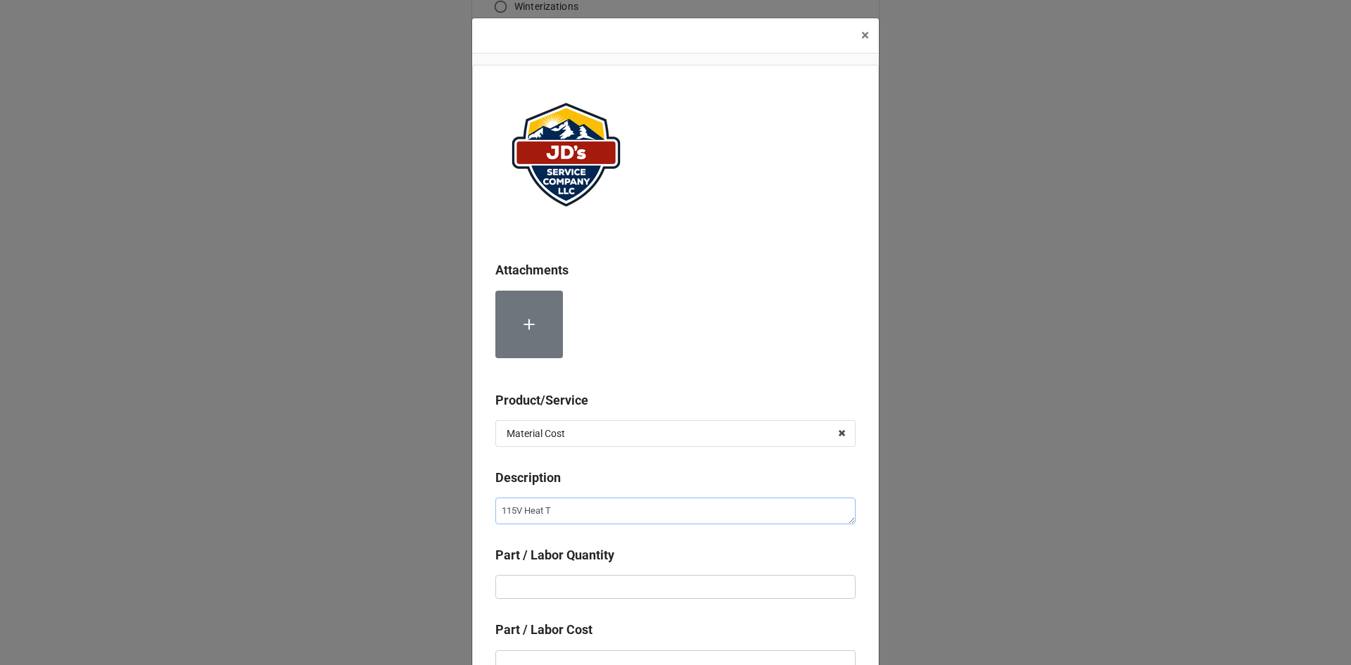
type textarea "x"
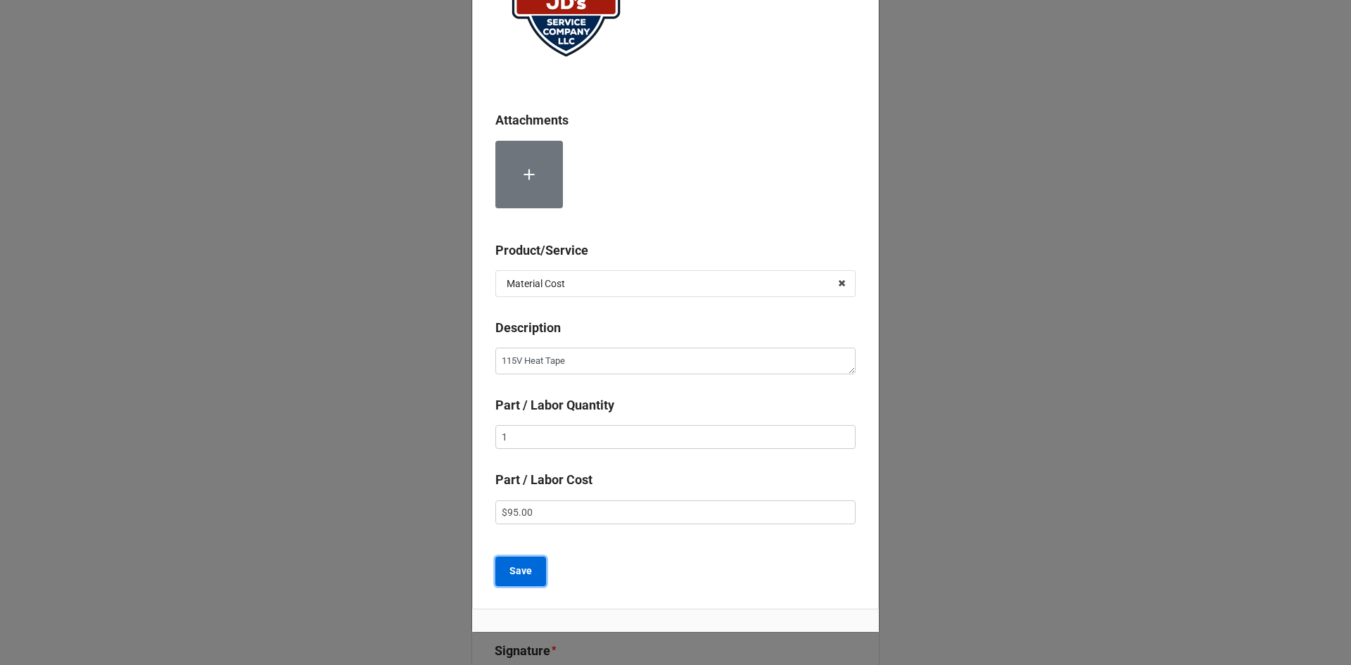
click at [532, 576] on button "Save" at bounding box center [520, 571] width 51 height 30
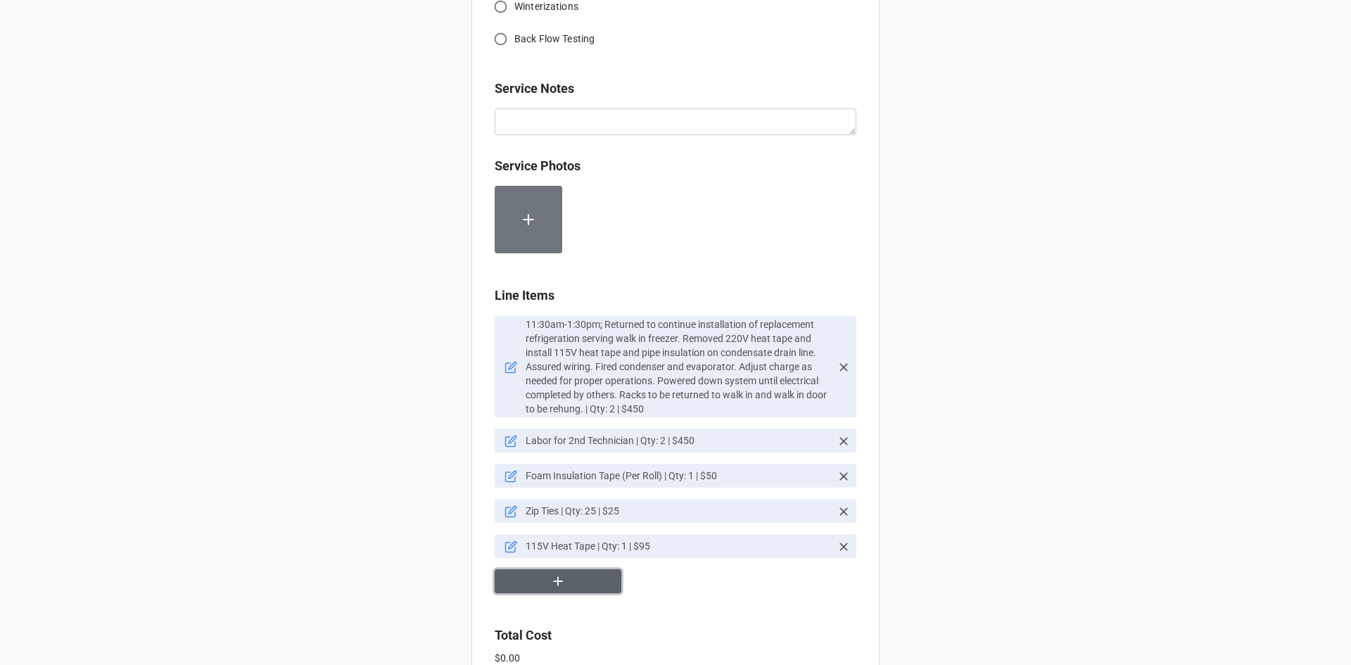
click at [569, 570] on button "button" at bounding box center [557, 581] width 127 height 25
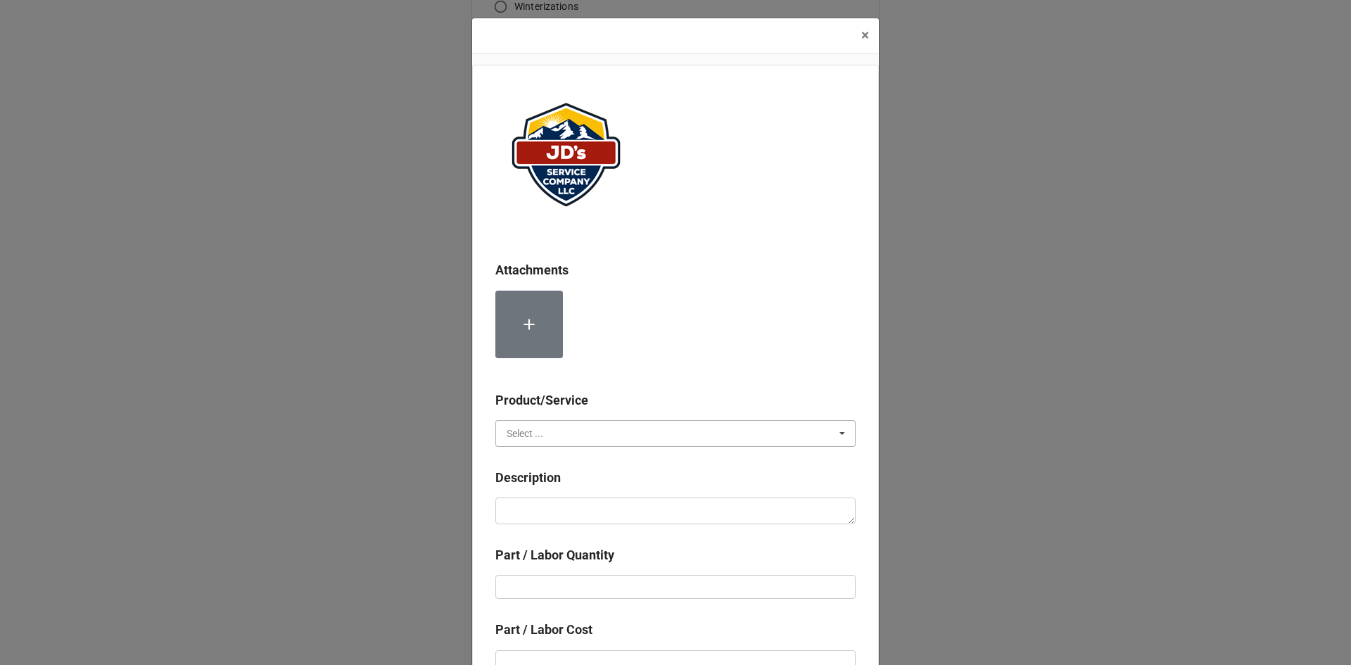
click at [575, 437] on input "text" at bounding box center [676, 433] width 359 height 25
click at [569, 487] on div "Material Cost" at bounding box center [675, 485] width 359 height 26
click at [566, 509] on textarea at bounding box center [675, 510] width 360 height 27
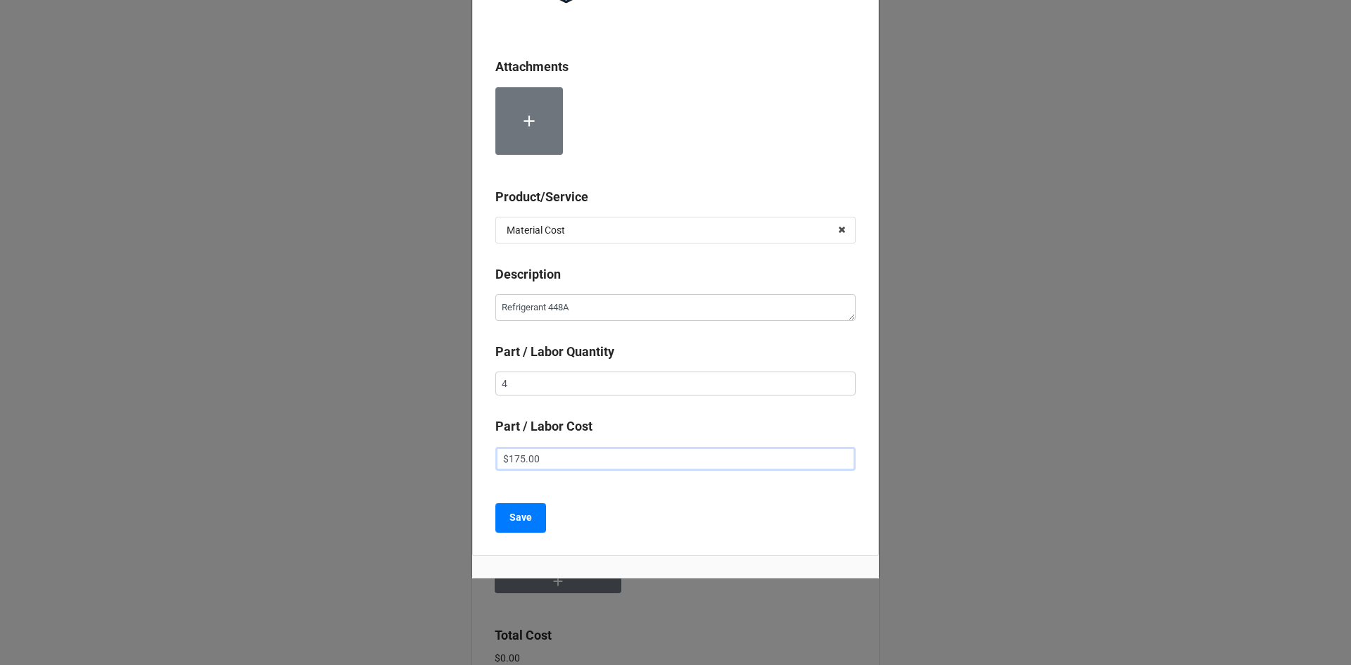
scroll to position [205, 0]
click at [518, 519] on b "Save" at bounding box center [520, 516] width 23 height 15
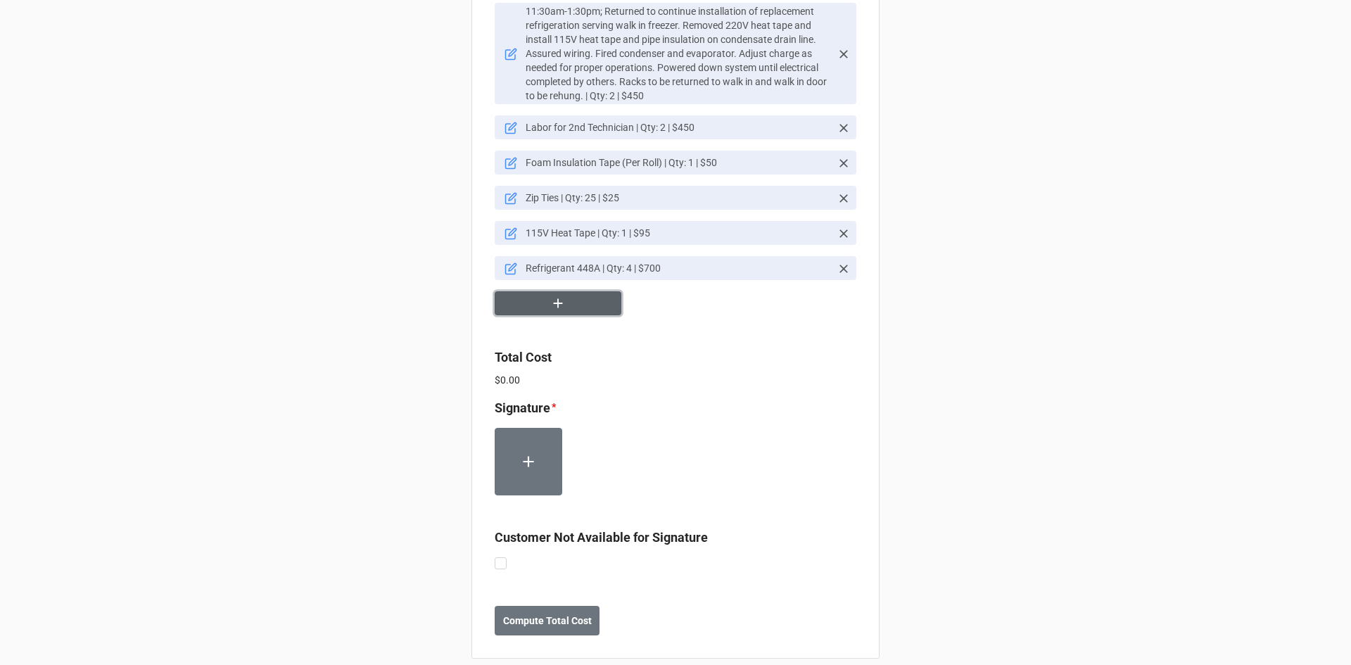
scroll to position [1190, 0]
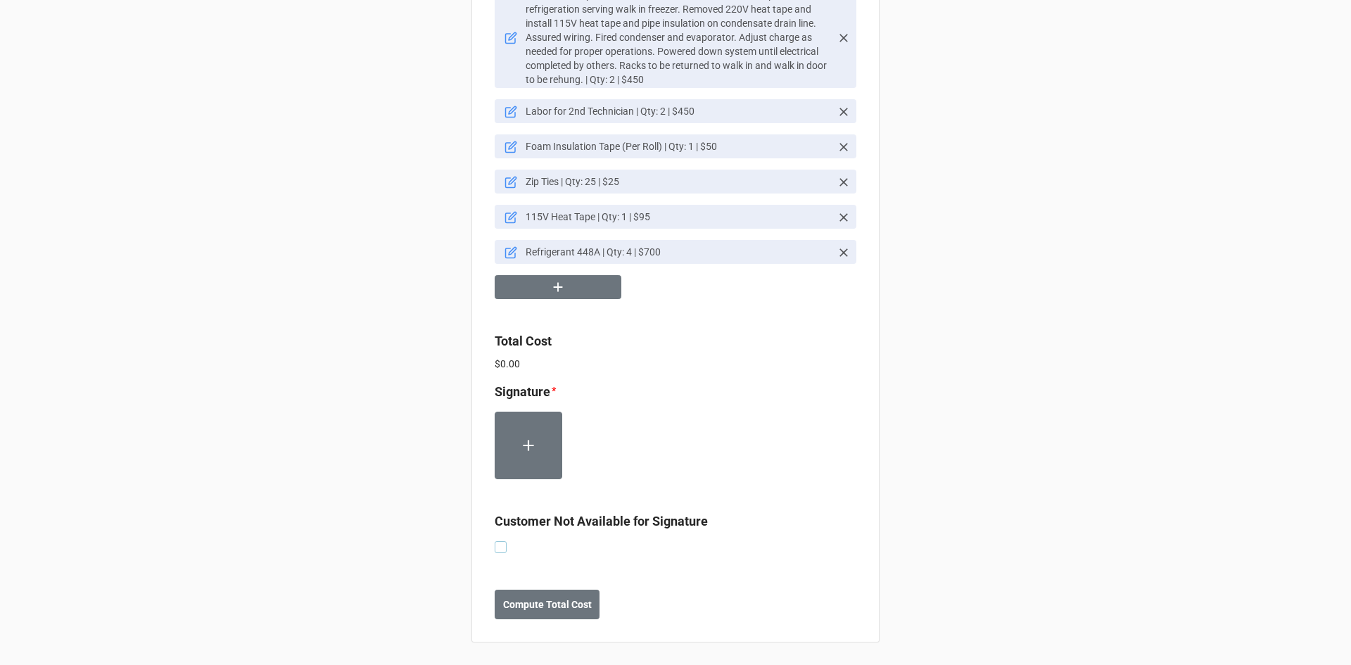
click at [502, 541] on label at bounding box center [500, 541] width 12 height 0
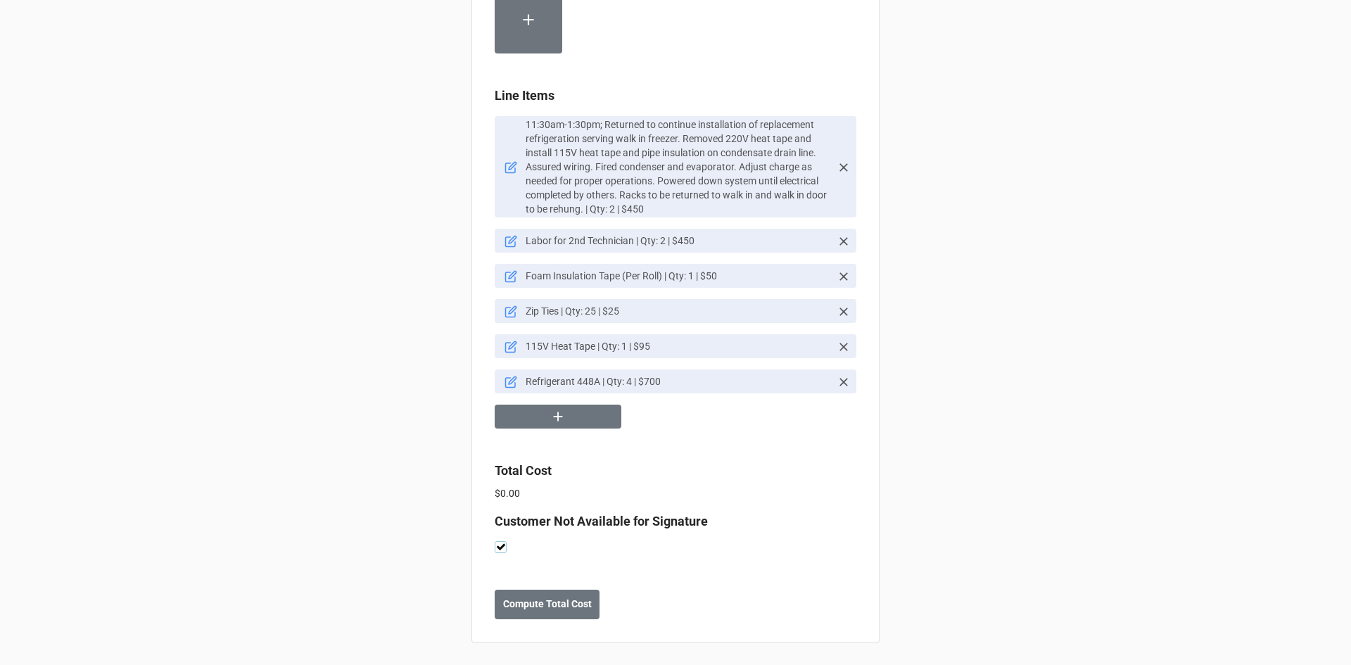
scroll to position [1061, 0]
click at [574, 601] on b "Compute Total Cost" at bounding box center [547, 603] width 89 height 15
click at [523, 603] on b "Save" at bounding box center [520, 603] width 23 height 15
